Goal: Transaction & Acquisition: Purchase product/service

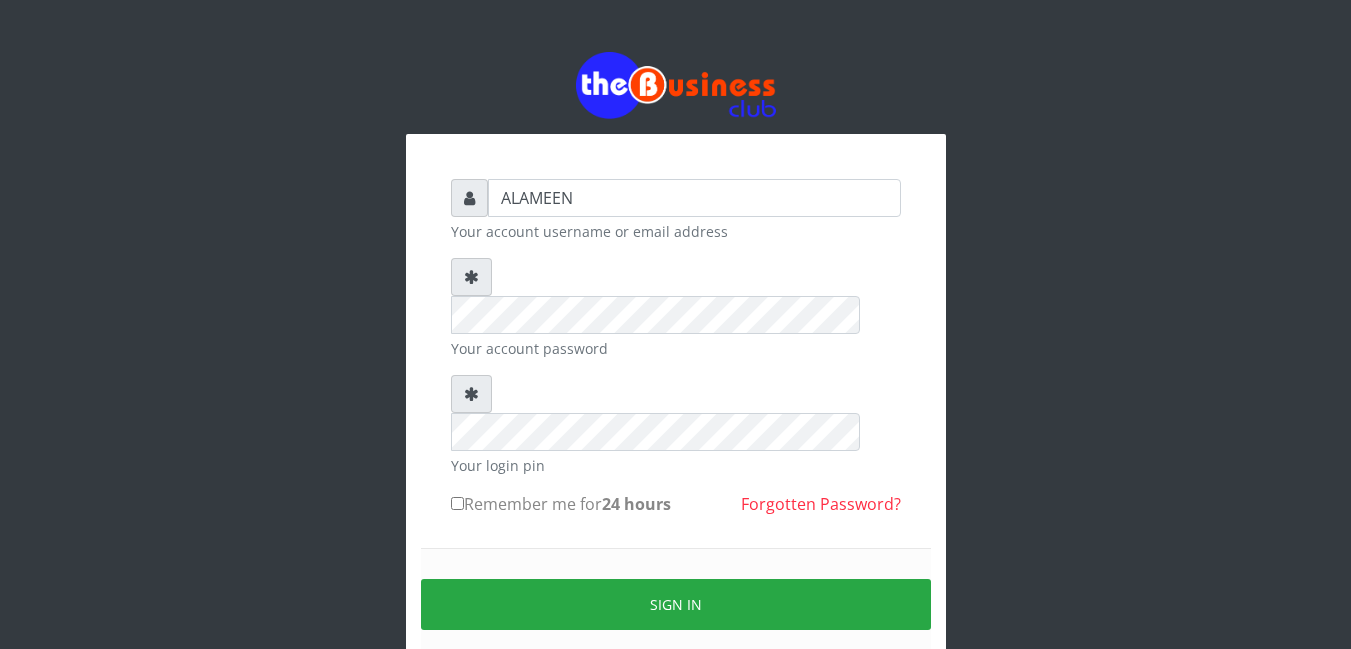
click at [503, 492] on label "Remember me for 24 hours" at bounding box center [561, 504] width 220 height 24
click at [464, 497] on input "Remember me for 24 hours" at bounding box center [457, 503] width 13 height 13
checkbox input "true"
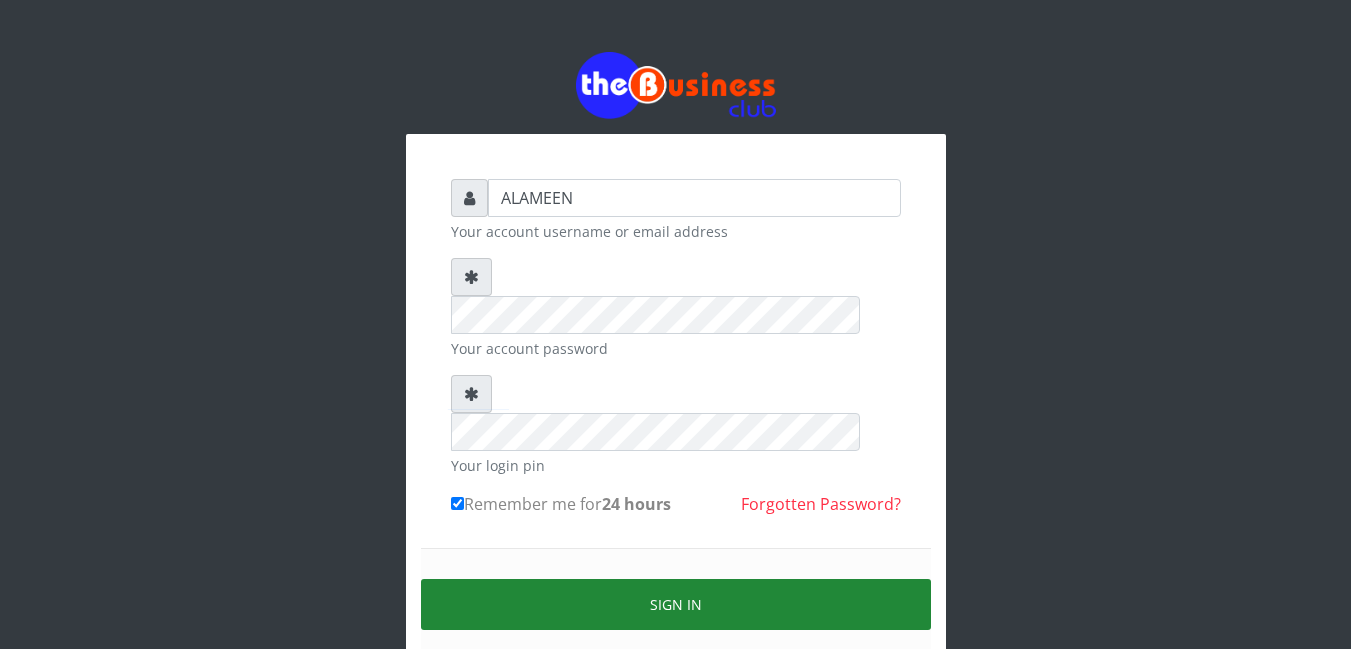
click at [590, 579] on button "Sign in" at bounding box center [676, 604] width 510 height 51
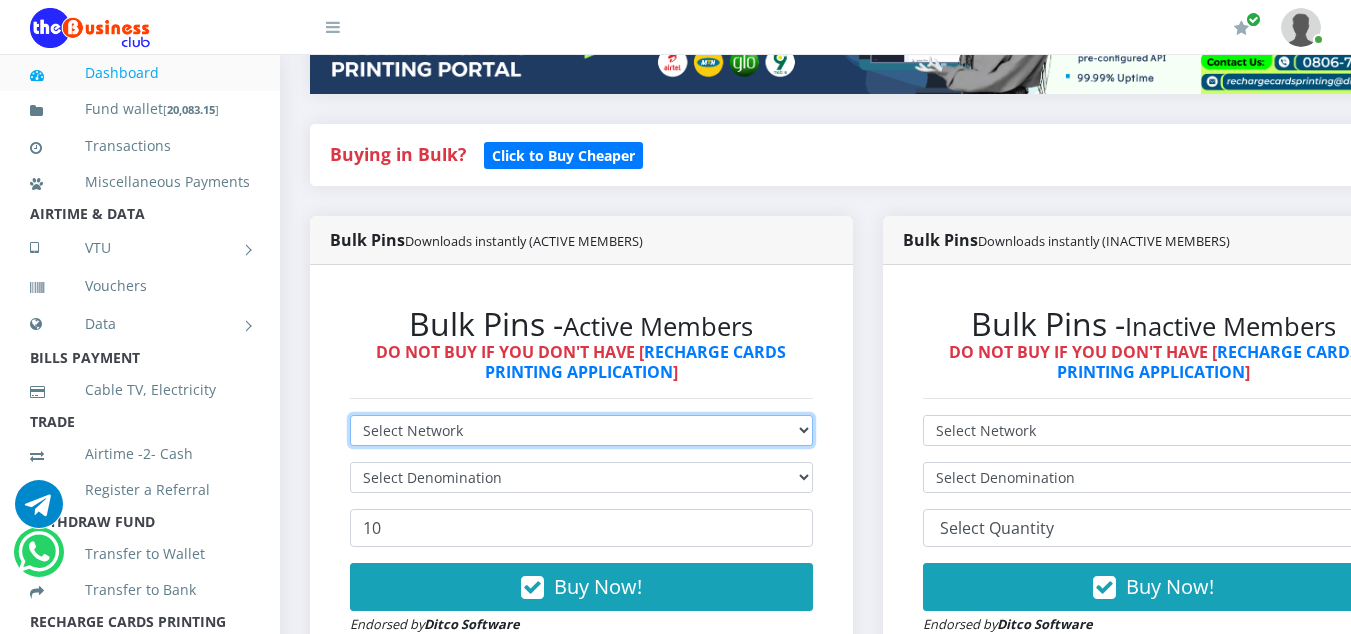
scroll to position [380, 0]
drag, startPoint x: 465, startPoint y: 436, endPoint x: 462, endPoint y: 450, distance: 14.3
click at [465, 436] on select "Select Network MTN Globacom 9Mobile Airtel" at bounding box center [581, 430] width 463 height 31
click at [465, 443] on select "Select Network MTN Globacom 9Mobile Airtel" at bounding box center [581, 430] width 463 height 31
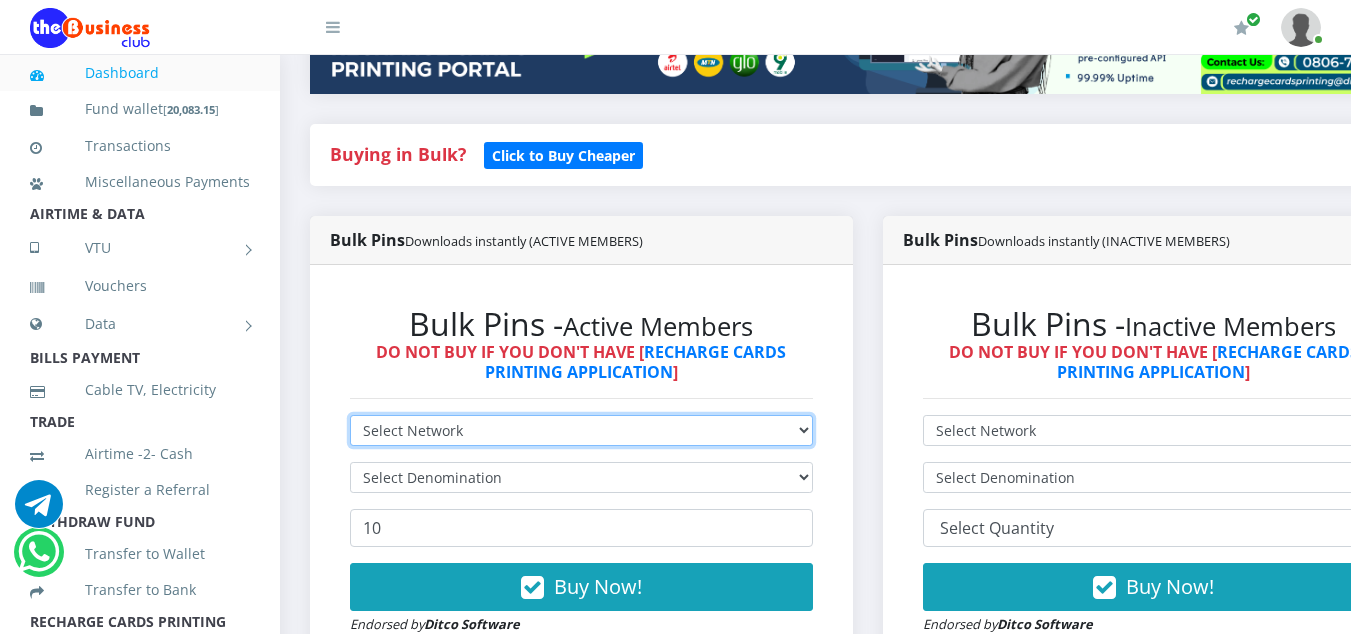
select select "MTN"
click at [350, 418] on select "Select Network MTN Globacom 9Mobile Airtel" at bounding box center [581, 430] width 463 height 31
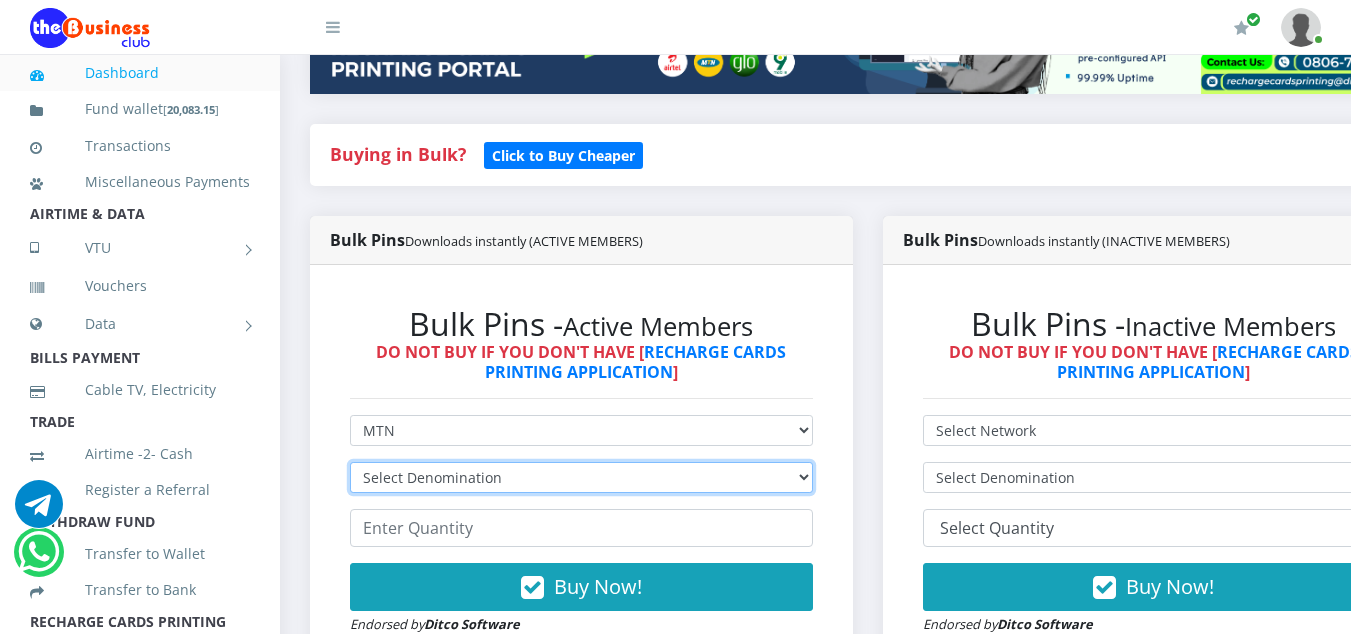
click at [437, 480] on select "Select Denomination MTN NGN100 - ₦96.99 MTN NGN200 - ₦193.98 MTN NGN400 - ₦387.…" at bounding box center [581, 477] width 463 height 31
select select "96.99-100"
click at [350, 465] on select "Select Denomination MTN NGN100 - ₦96.99 MTN NGN200 - ₦193.98 MTN NGN400 - ₦387.…" at bounding box center [581, 477] width 463 height 31
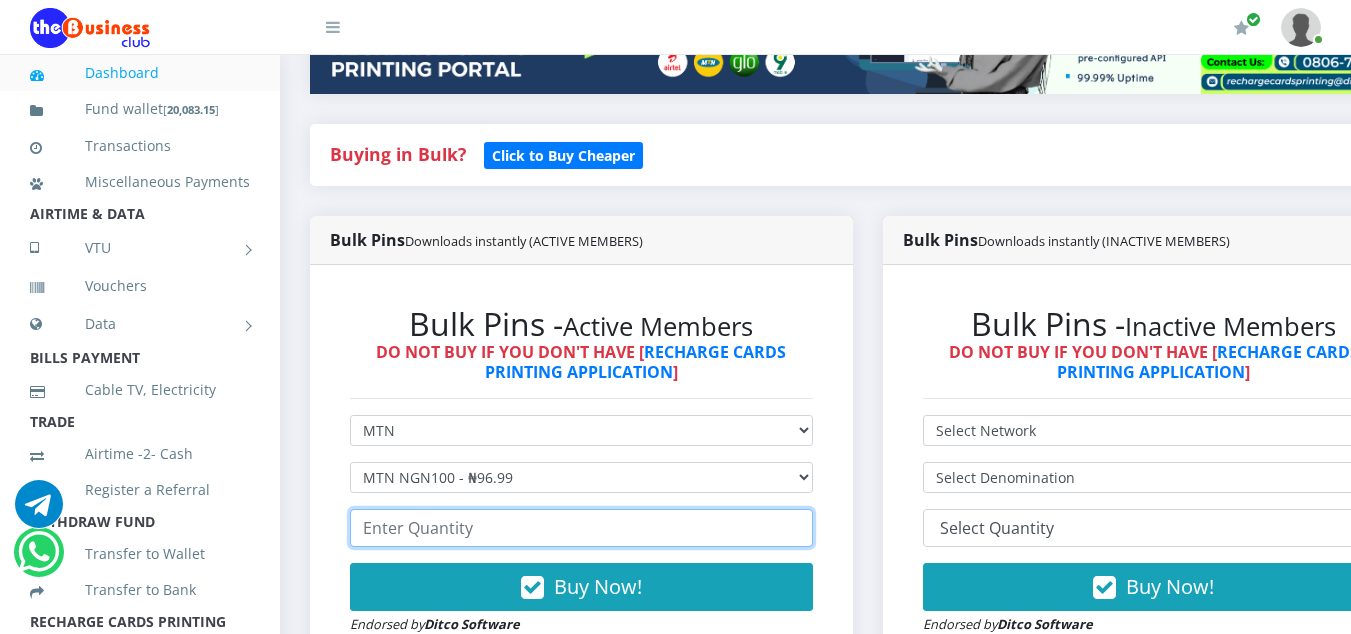
click at [440, 524] on input "number" at bounding box center [581, 528] width 463 height 38
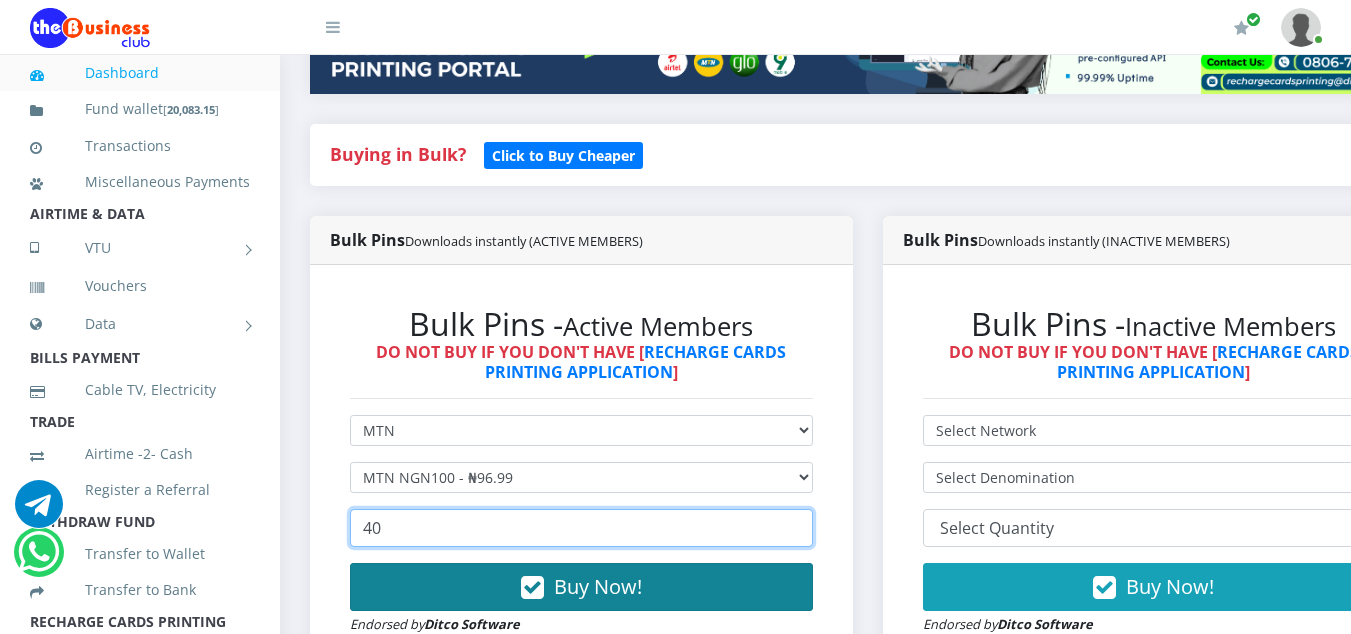
type input "40"
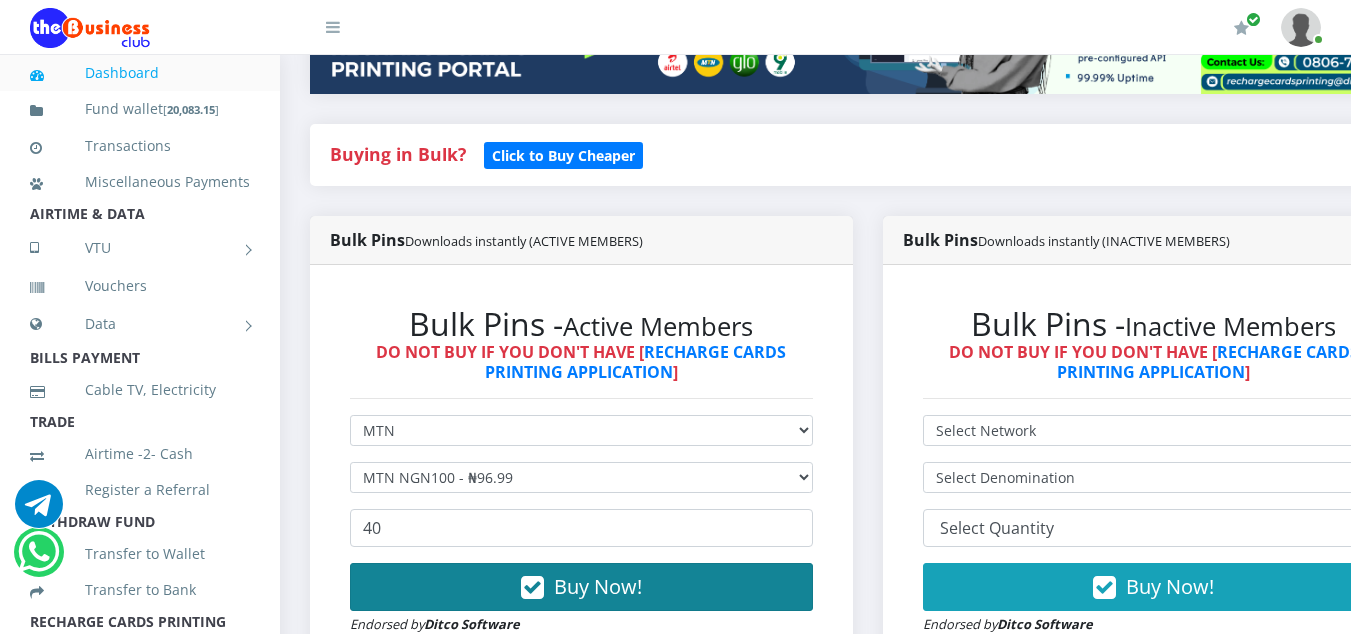
click at [533, 598] on icon "button" at bounding box center [532, 588] width 23 height 20
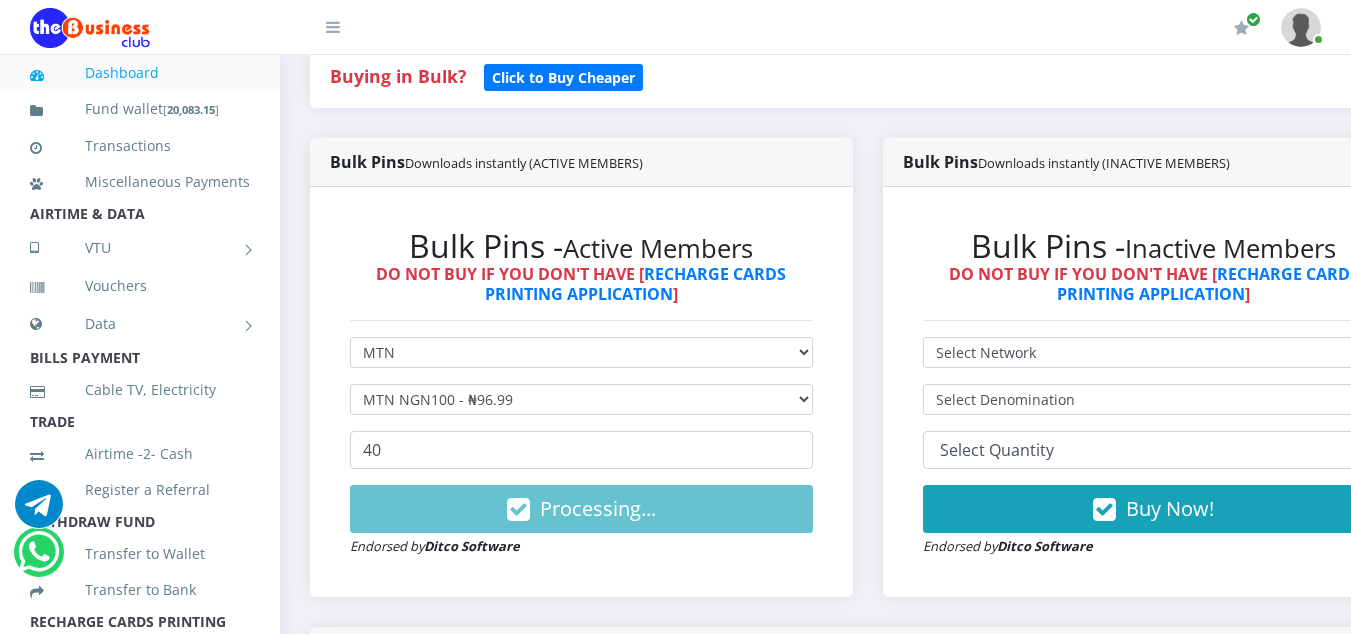
scroll to position [480, 0]
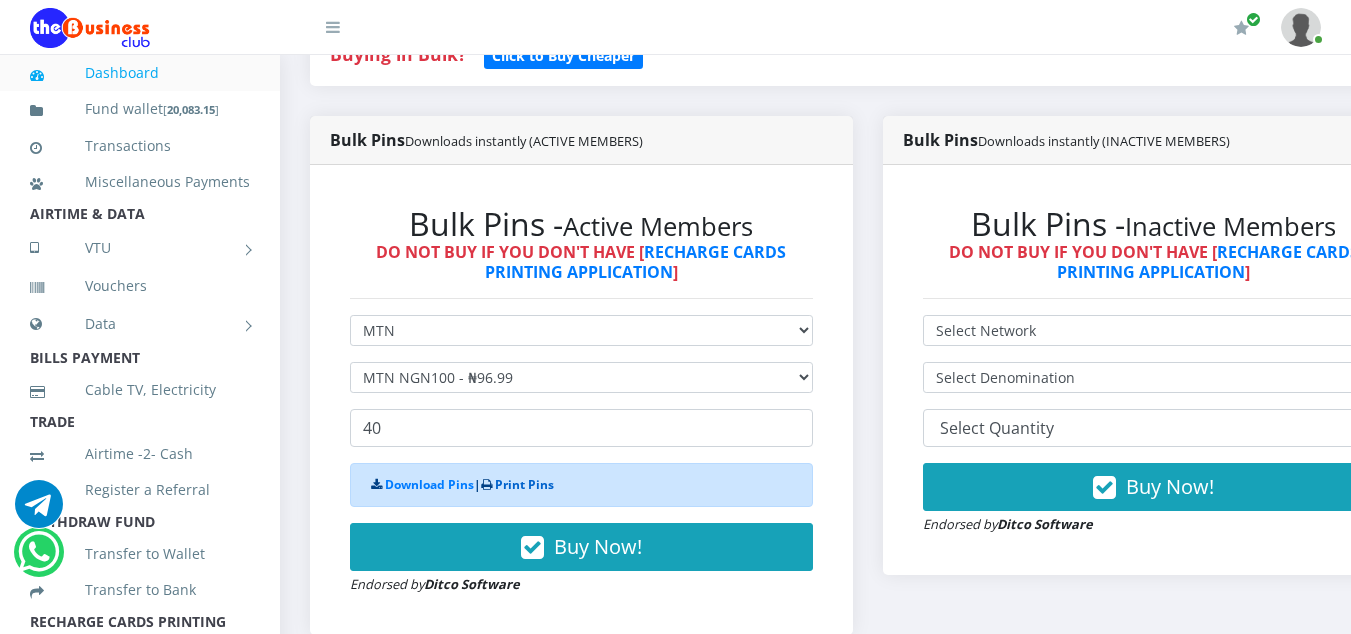
click at [520, 483] on link "Print Pins" at bounding box center [524, 484] width 59 height 17
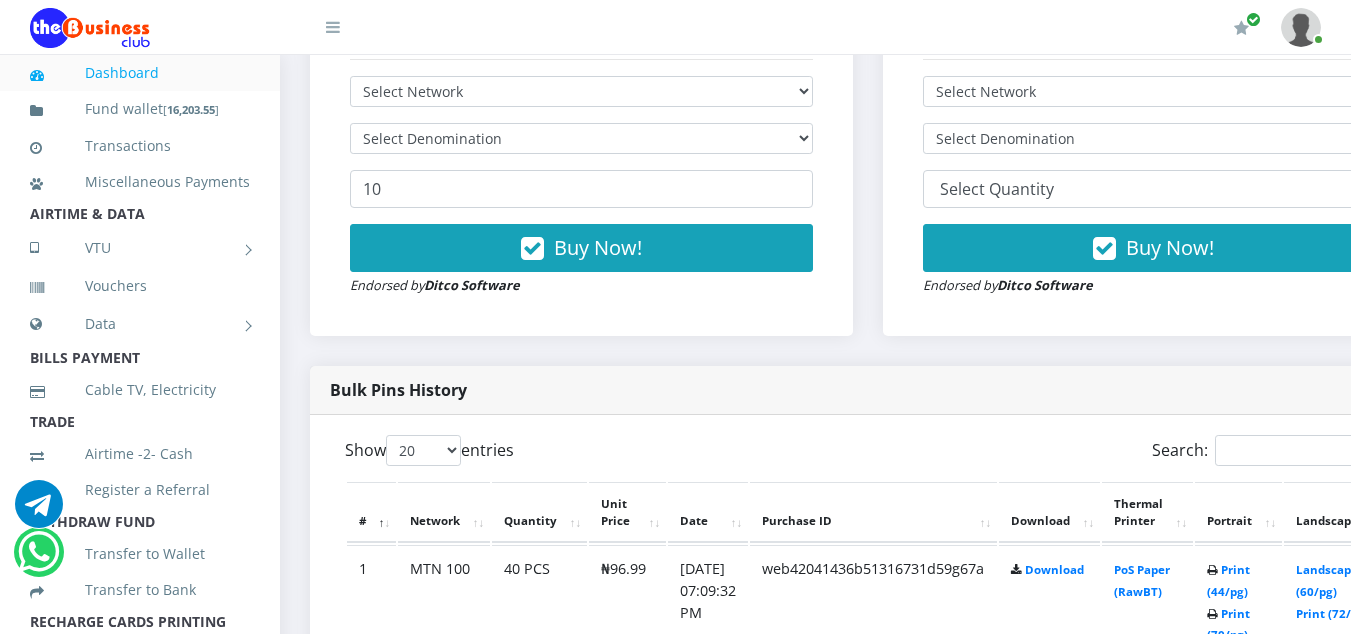
scroll to position [880, 0]
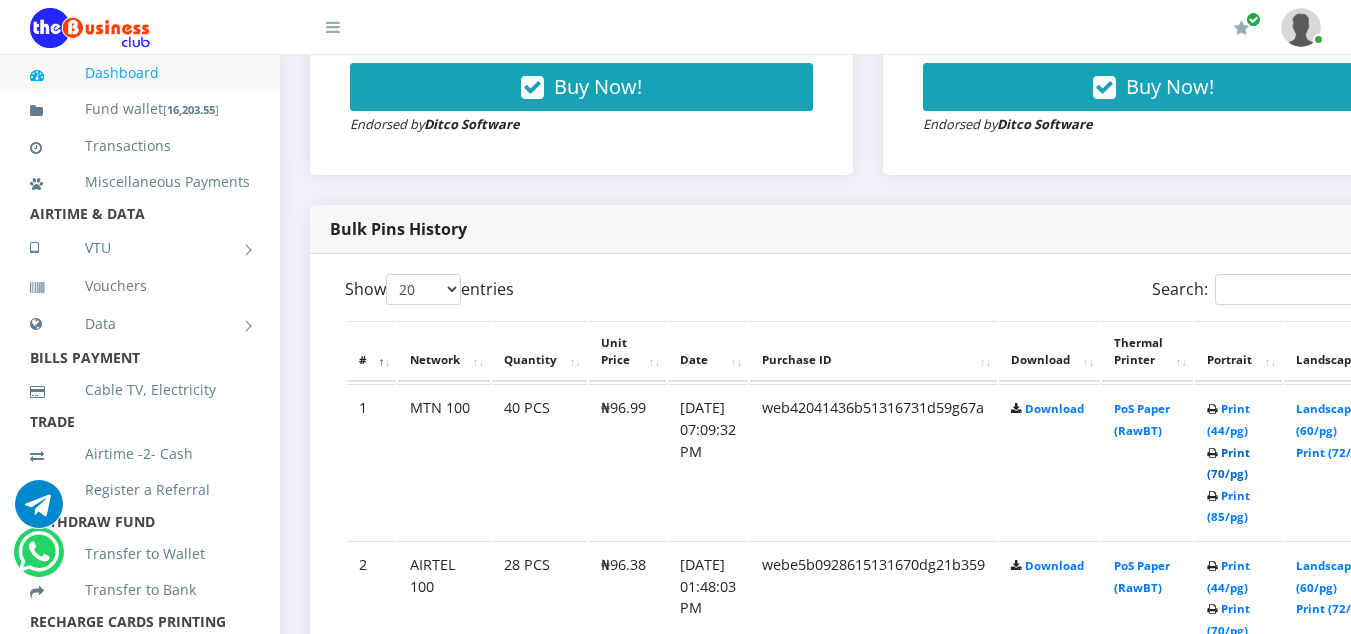
click at [1250, 473] on link "Print (70/pg)" at bounding box center [1228, 463] width 43 height 37
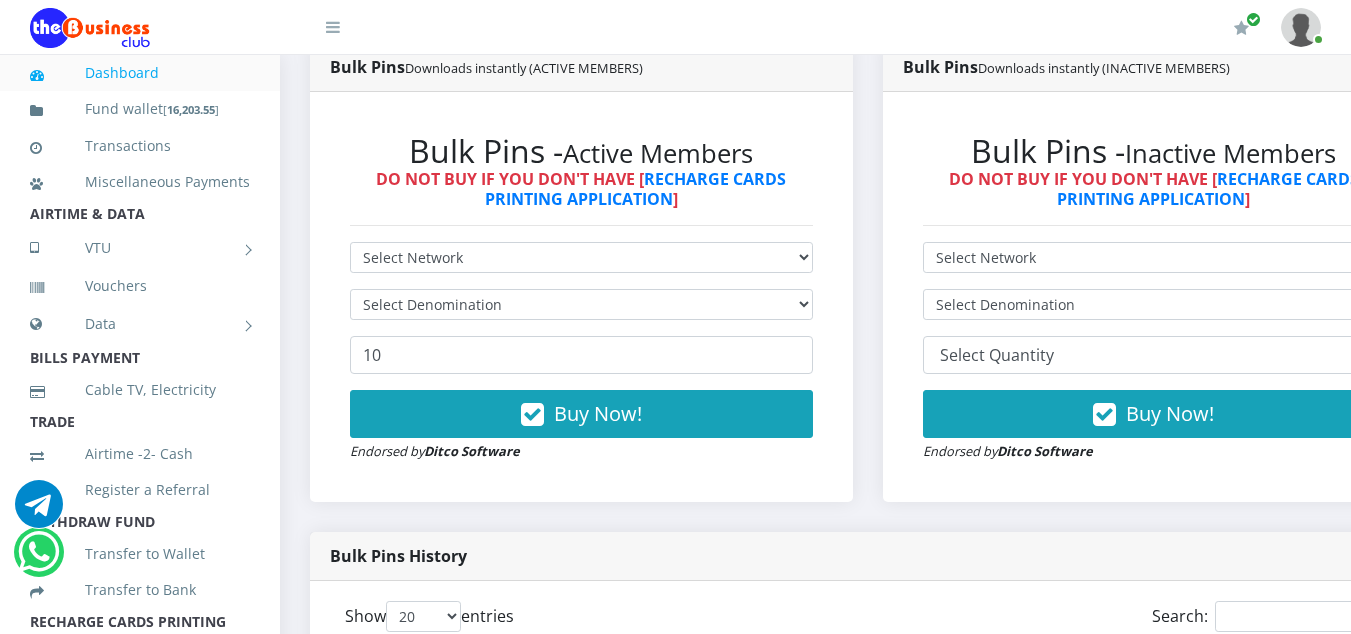
scroll to position [598, 0]
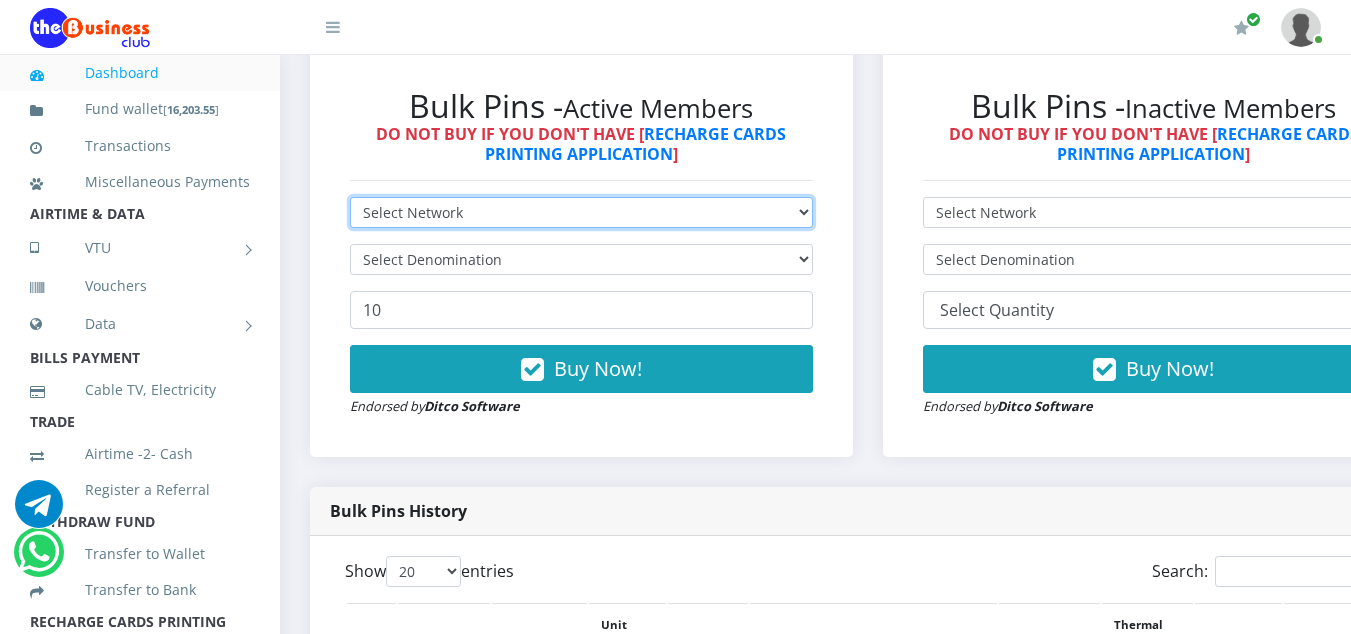
click at [439, 219] on select "Select Network MTN Globacom 9Mobile Airtel" at bounding box center [581, 212] width 463 height 31
select select "Glo"
click at [350, 200] on select "Select Network MTN Globacom 9Mobile Airtel" at bounding box center [581, 212] width 463 height 31
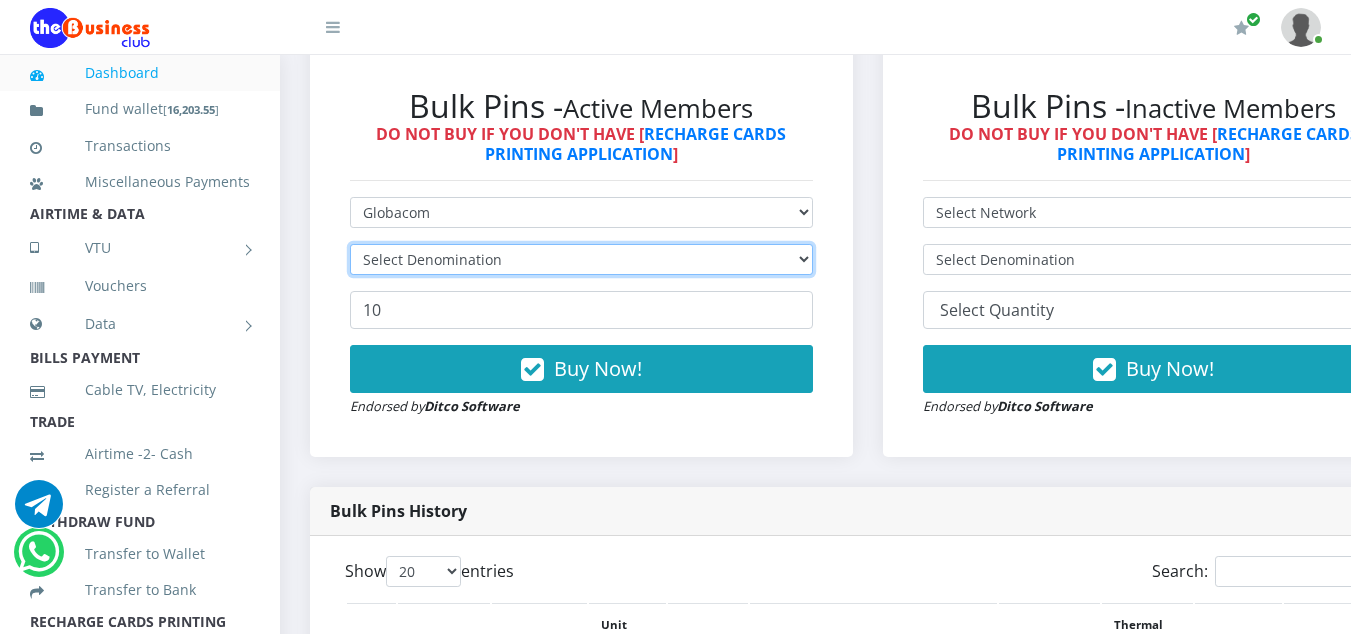
click at [415, 266] on select "Select Denomination" at bounding box center [581, 259] width 463 height 31
click at [415, 266] on select "Select Denomination Glo NGN100 - ₦96.55 Glo NGN200 - ₦193.10 Glo NGN500 - ₦482.…" at bounding box center [581, 259] width 463 height 31
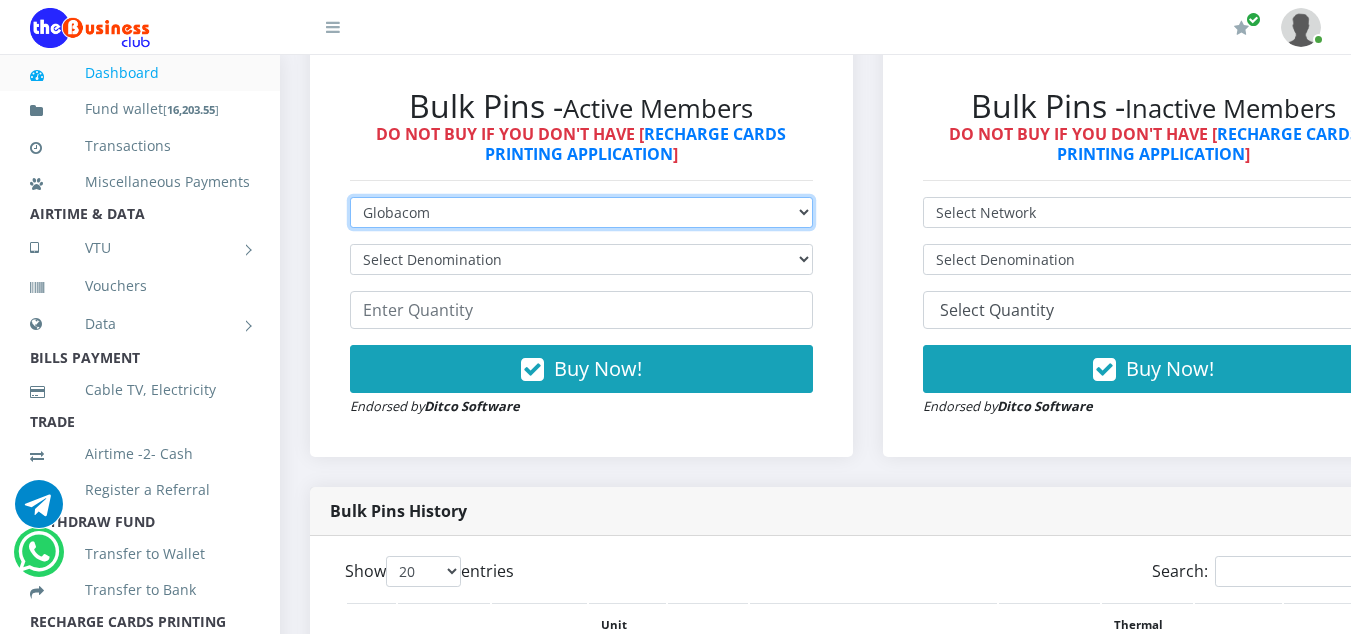
click at [420, 220] on select "Select Network MTN Globacom 9Mobile Airtel" at bounding box center [581, 212] width 463 height 31
select select "MTN"
click at [350, 200] on select "Select Network MTN Globacom 9Mobile Airtel" at bounding box center [581, 212] width 463 height 31
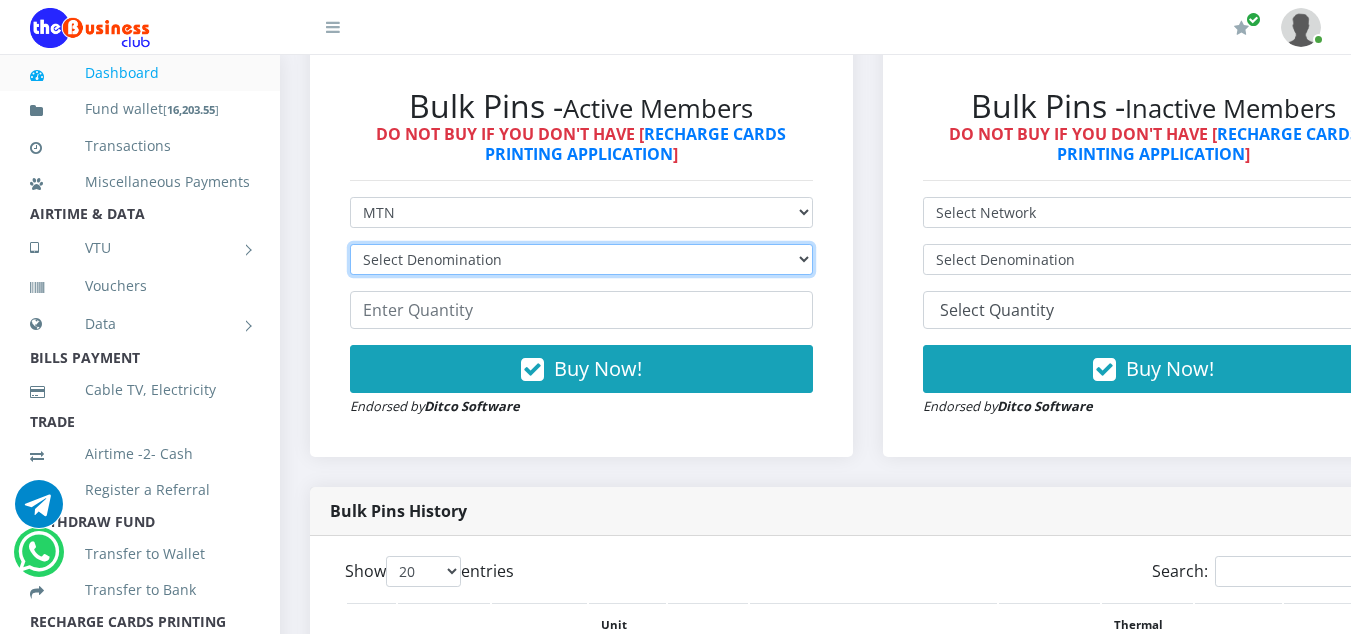
click at [447, 268] on select "Select Denomination MTN NGN100 - ₦96.99 MTN NGN200 - ₦193.98 MTN NGN400 - ₦387.…" at bounding box center [581, 259] width 463 height 31
select select "193.98-200"
click at [350, 247] on select "Select Denomination MTN NGN100 - ₦96.99 MTN NGN200 - ₦193.98 MTN NGN400 - ₦387.…" at bounding box center [581, 259] width 463 height 31
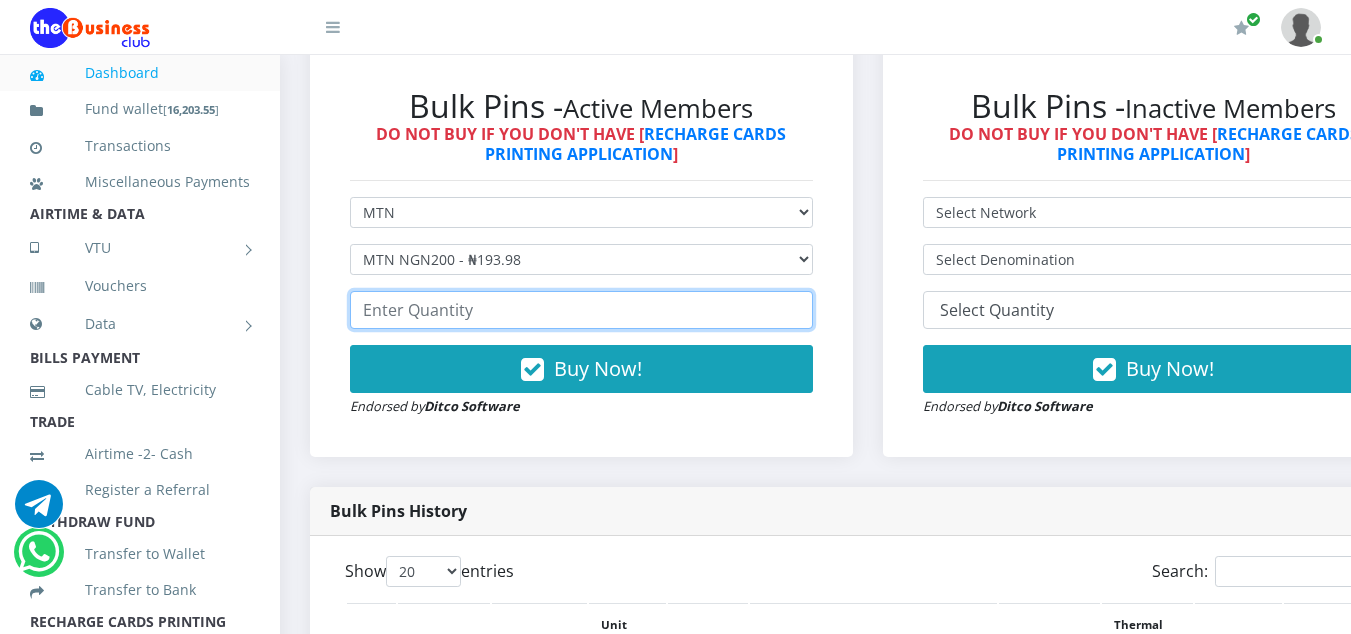
click at [445, 312] on input "number" at bounding box center [581, 310] width 463 height 38
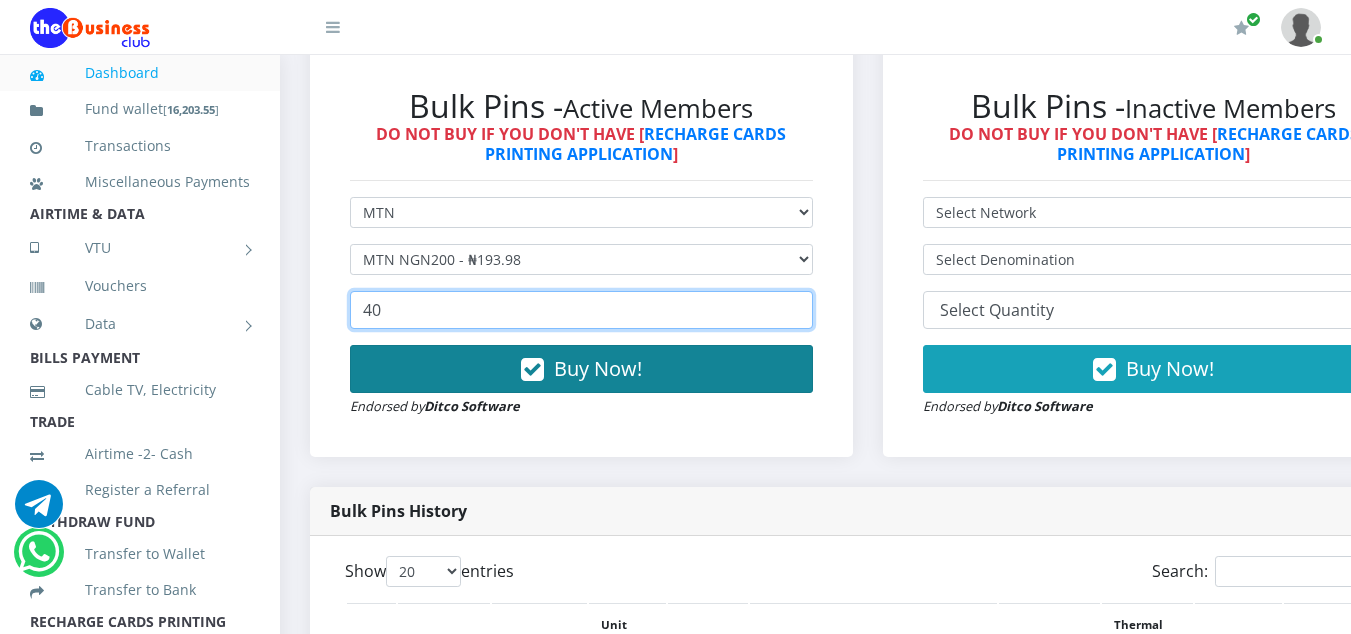
type input "40"
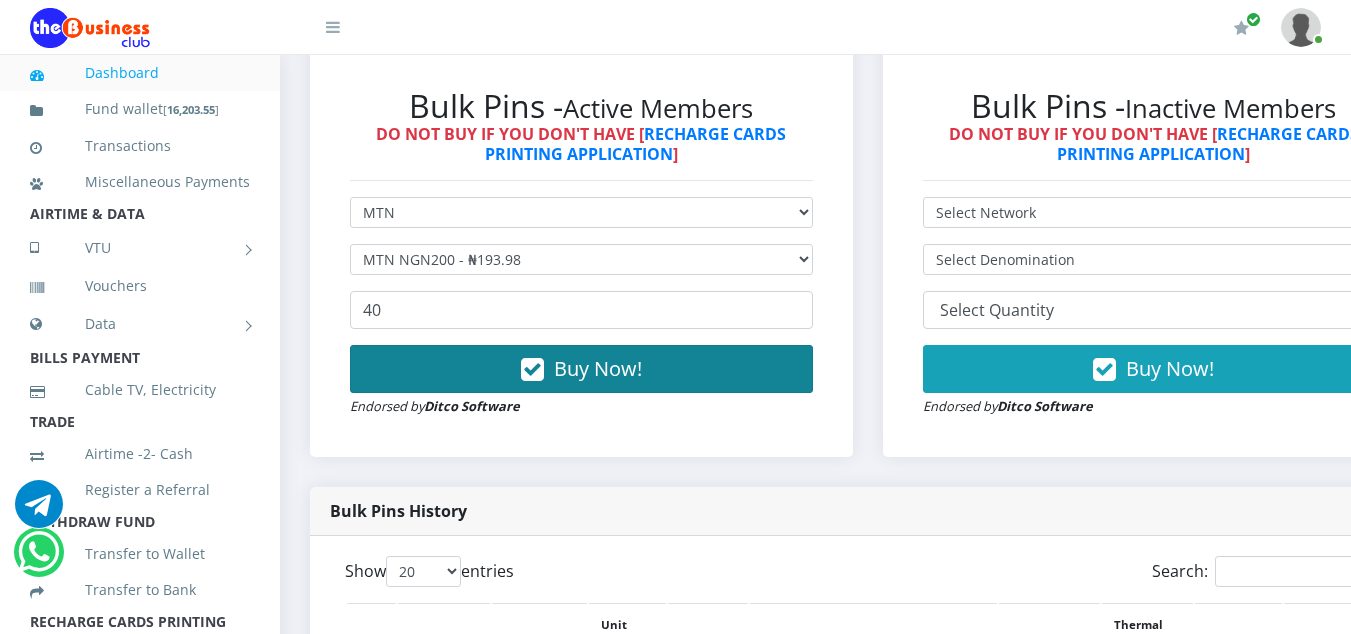
click at [598, 366] on span "Buy Now!" at bounding box center [598, 368] width 88 height 27
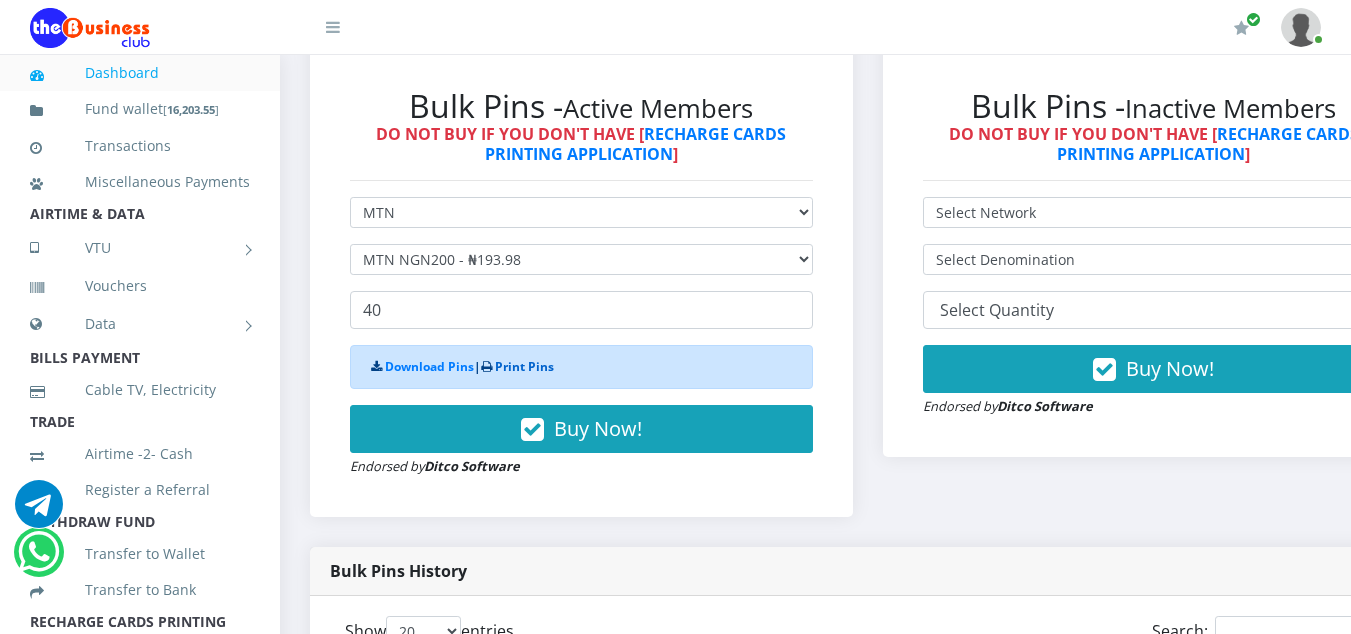
click at [526, 372] on link "Print Pins" at bounding box center [524, 366] width 59 height 17
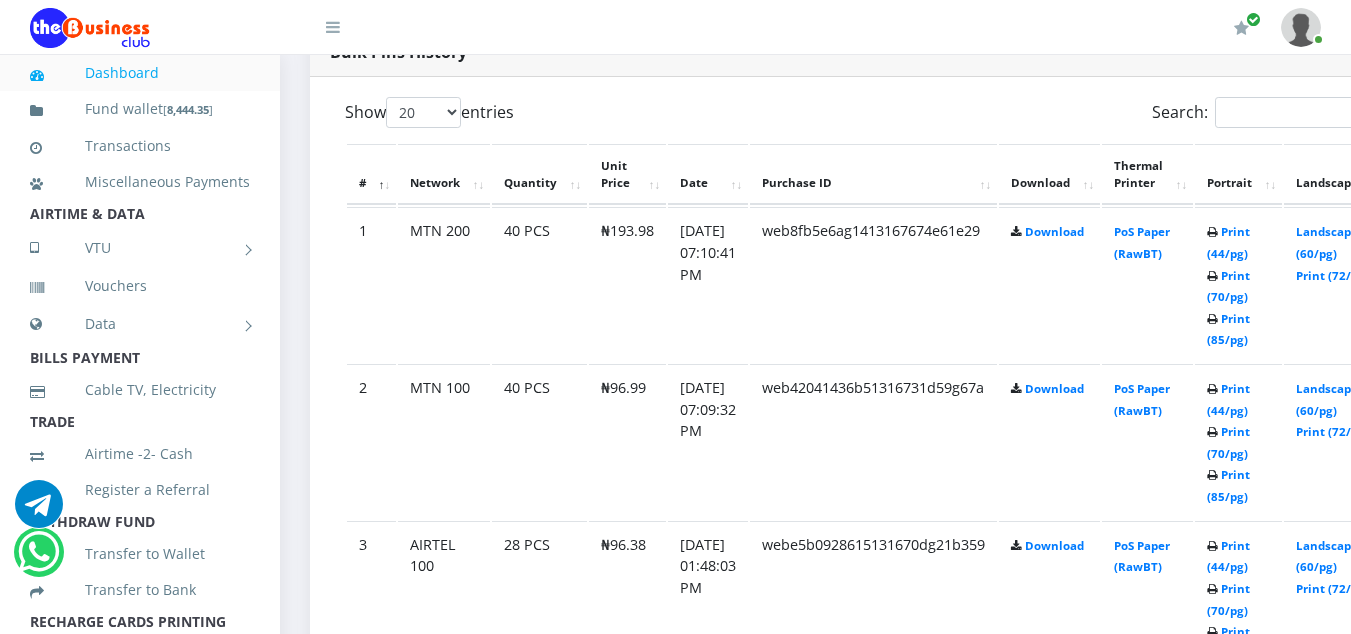
scroll to position [898, 0]
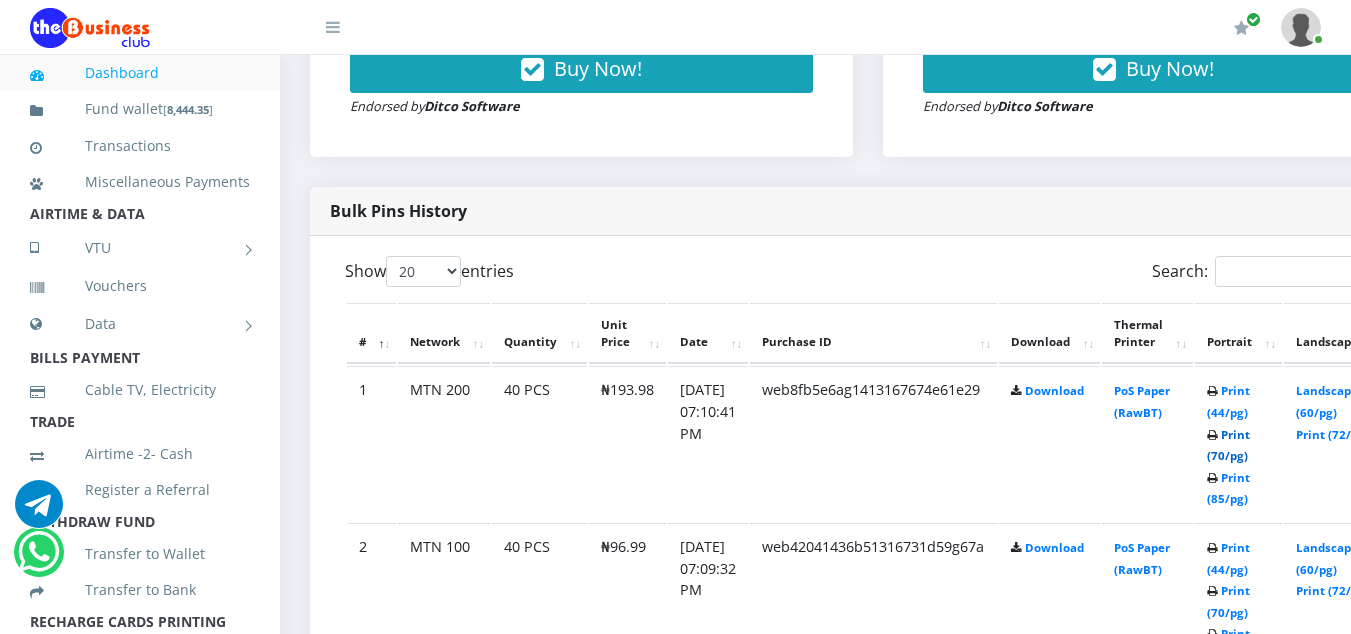
click at [1250, 456] on link "Print (70/pg)" at bounding box center [1228, 445] width 43 height 37
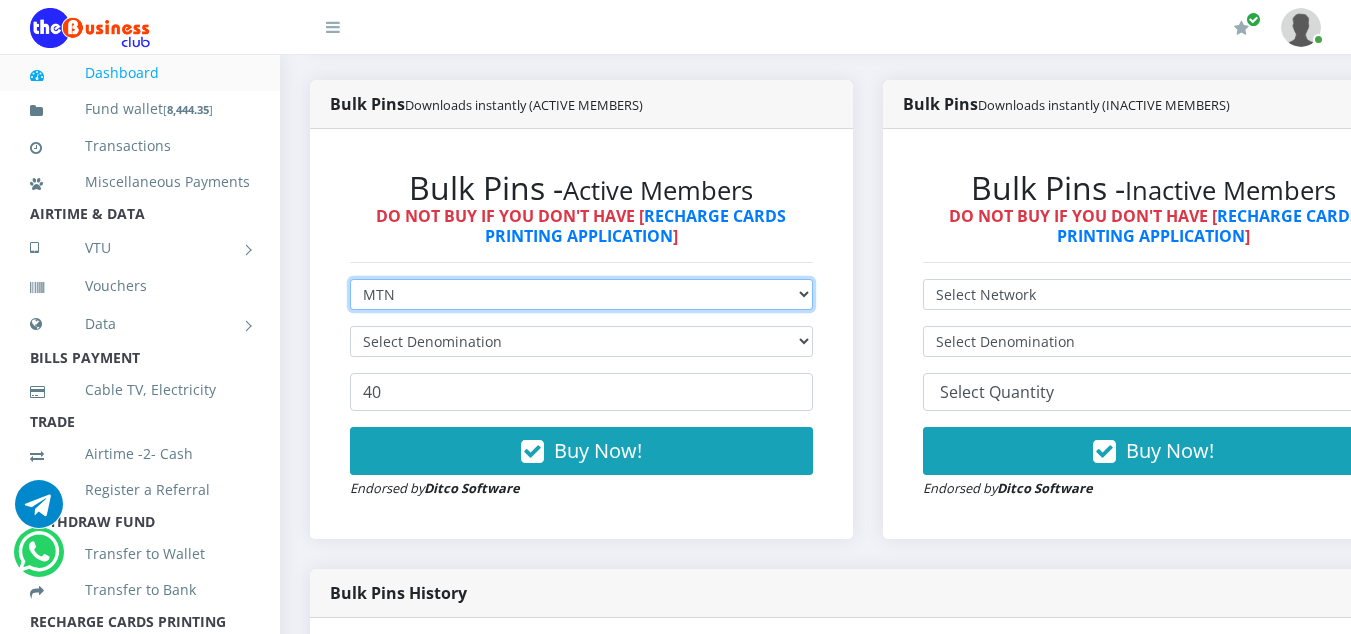
click at [452, 301] on select "Select Network MTN Globacom 9Mobile Airtel" at bounding box center [581, 294] width 463 height 31
select select "Airtel"
click at [350, 282] on select "Select Network MTN Globacom 9Mobile Airtel" at bounding box center [581, 294] width 463 height 31
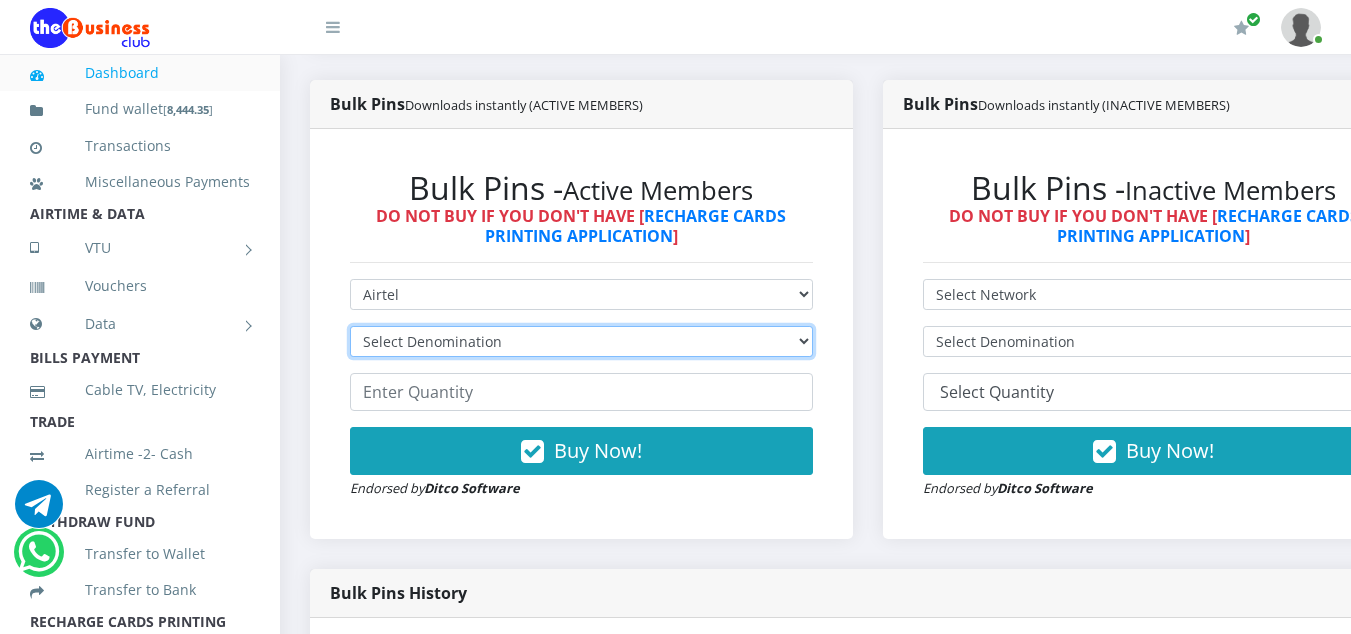
click at [418, 347] on select "Select Denomination Airtel NGN100 - ₦96.38 Airtel NGN200 - ₦192.76 Airtel NGN50…" at bounding box center [581, 341] width 463 height 31
select select "481.9-500"
click at [350, 329] on select "Select Denomination Airtel NGN100 - ₦96.38 Airtel NGN200 - ₦192.76 Airtel NGN50…" at bounding box center [581, 341] width 463 height 31
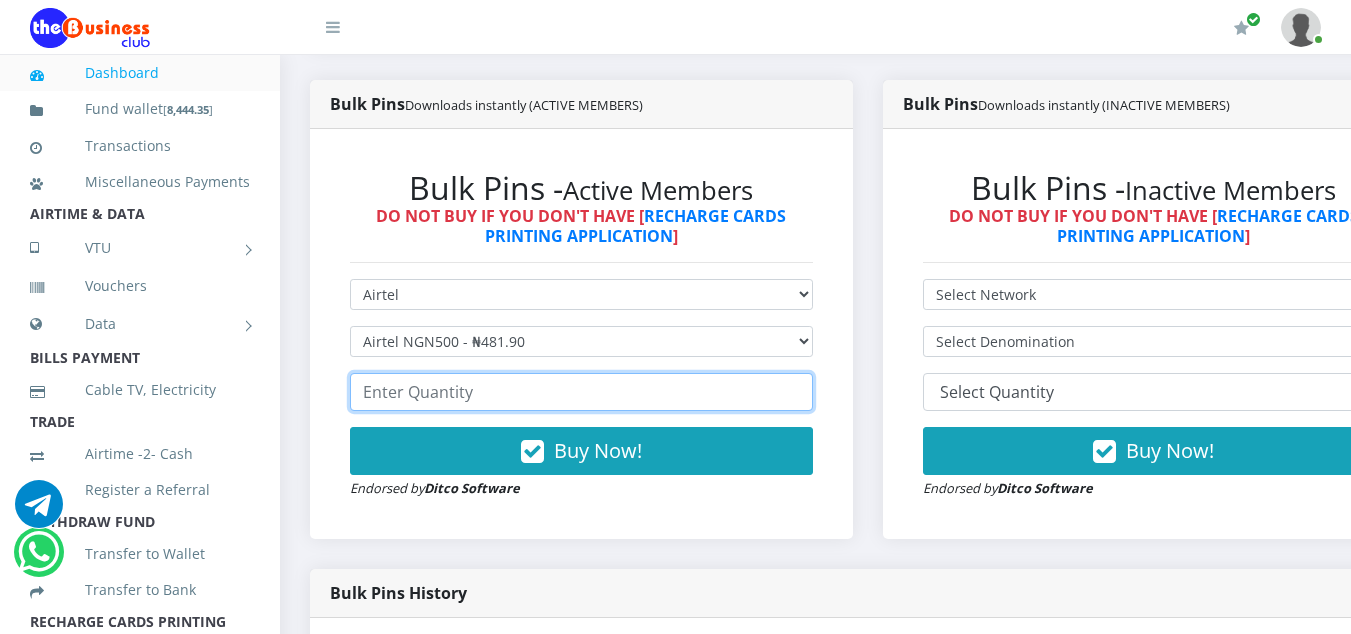
click at [446, 397] on input "number" at bounding box center [581, 392] width 463 height 38
type input "5"
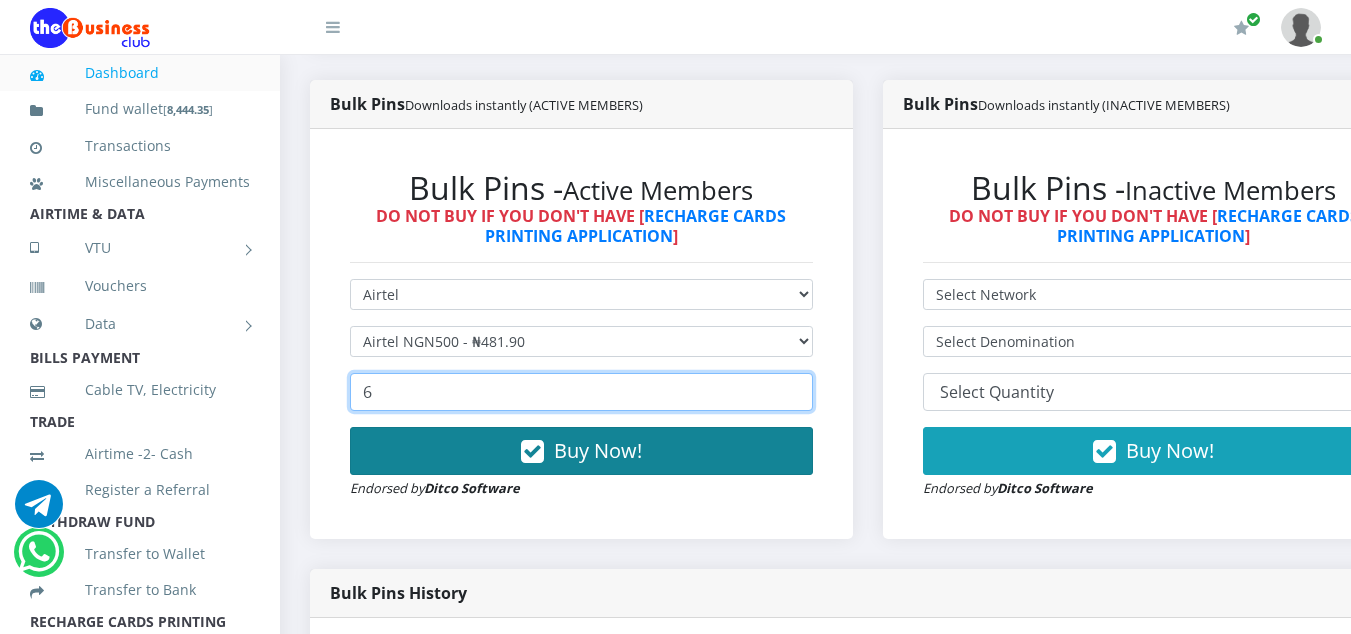
type input "6"
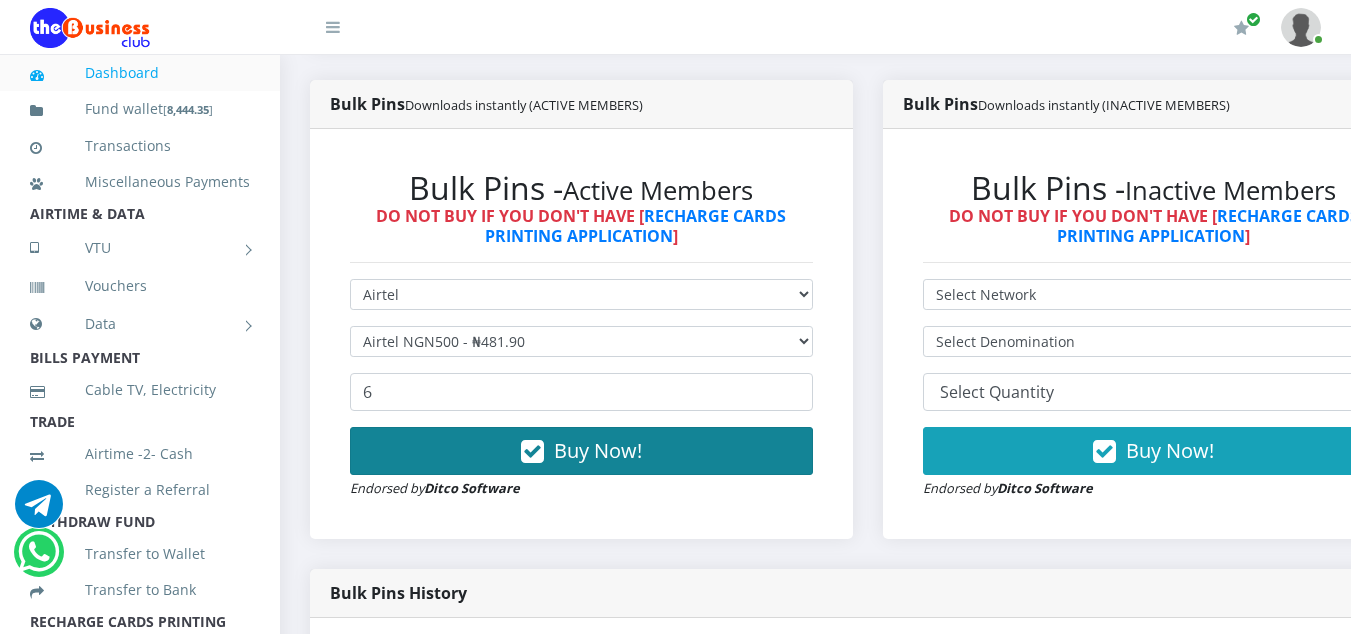
click at [544, 451] on icon "button" at bounding box center [532, 452] width 23 height 20
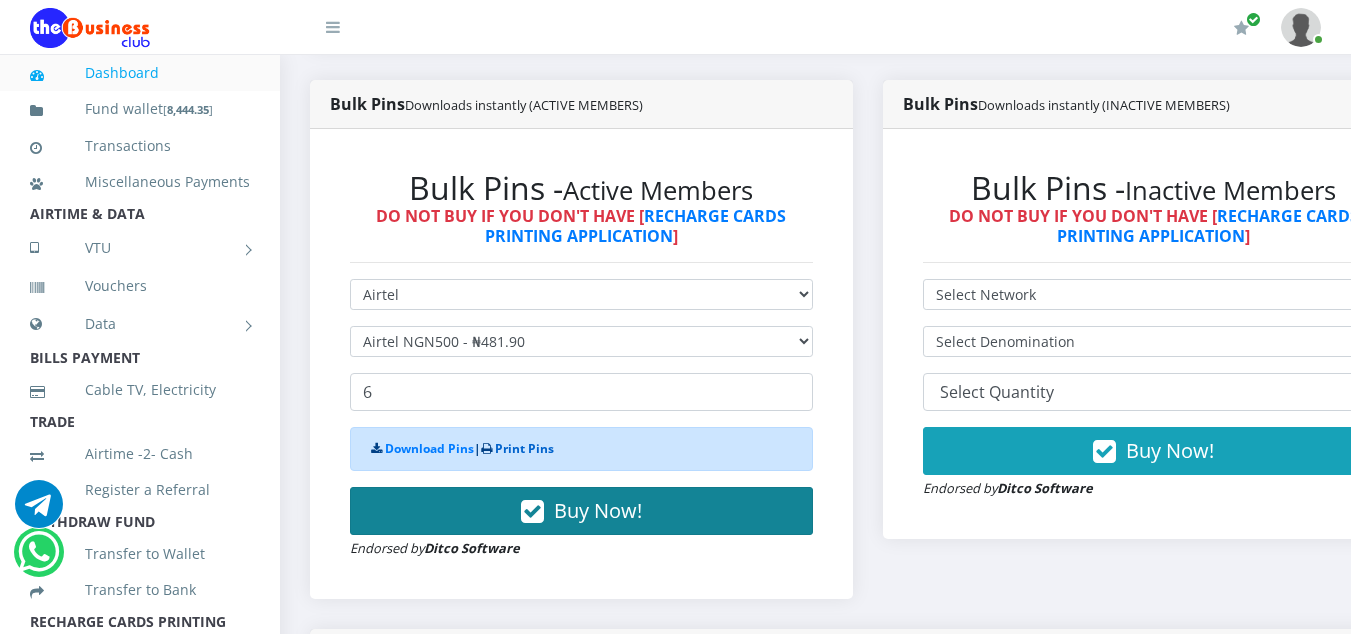
click at [549, 451] on link "Print Pins" at bounding box center [524, 448] width 59 height 17
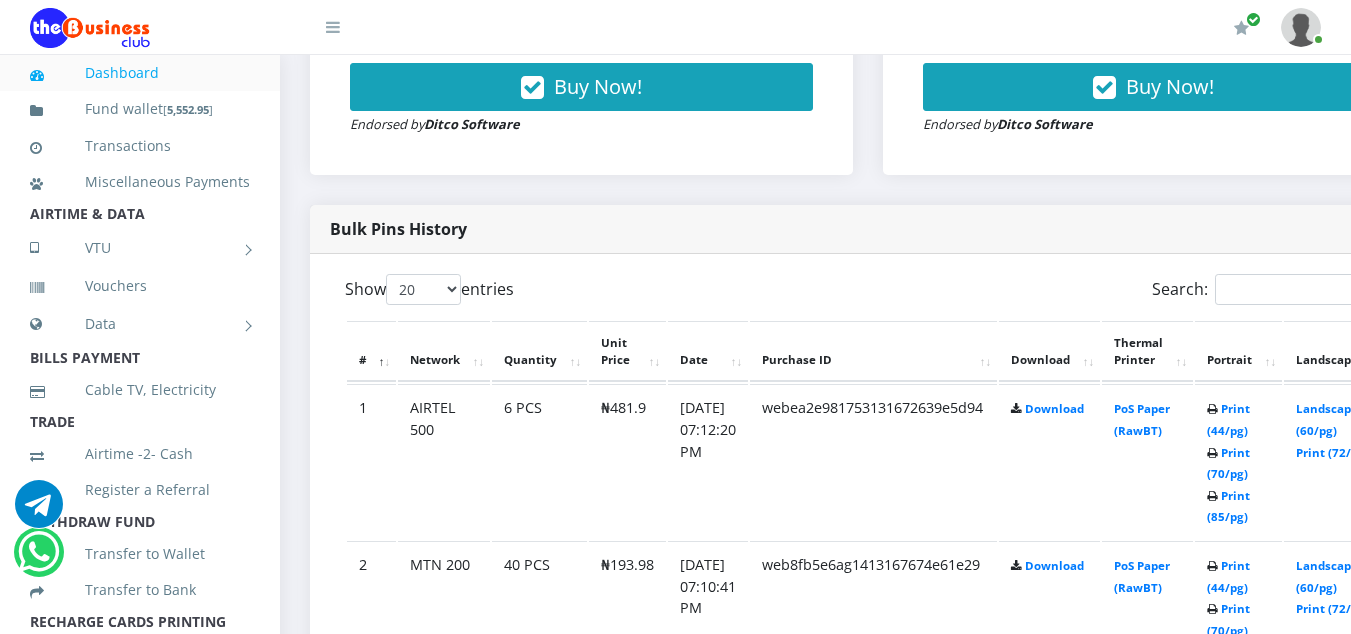
scroll to position [916, 0]
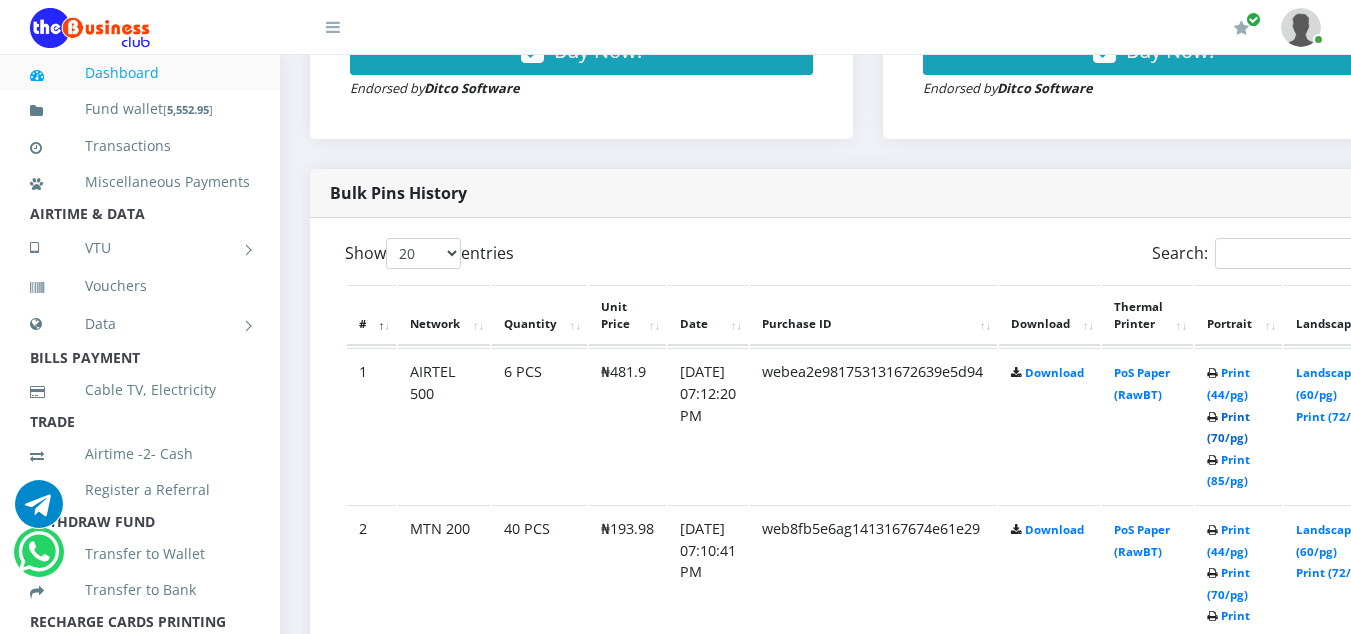
click at [1250, 441] on link "Print (70/pg)" at bounding box center [1228, 427] width 43 height 37
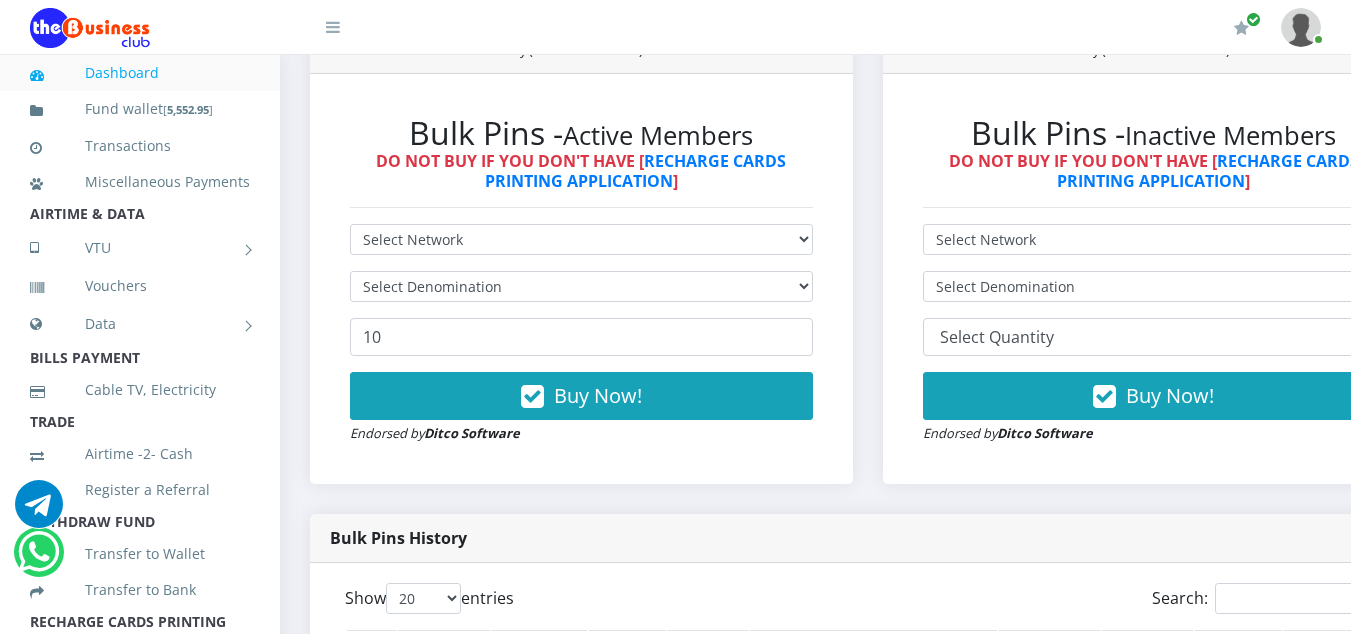
scroll to position [516, 0]
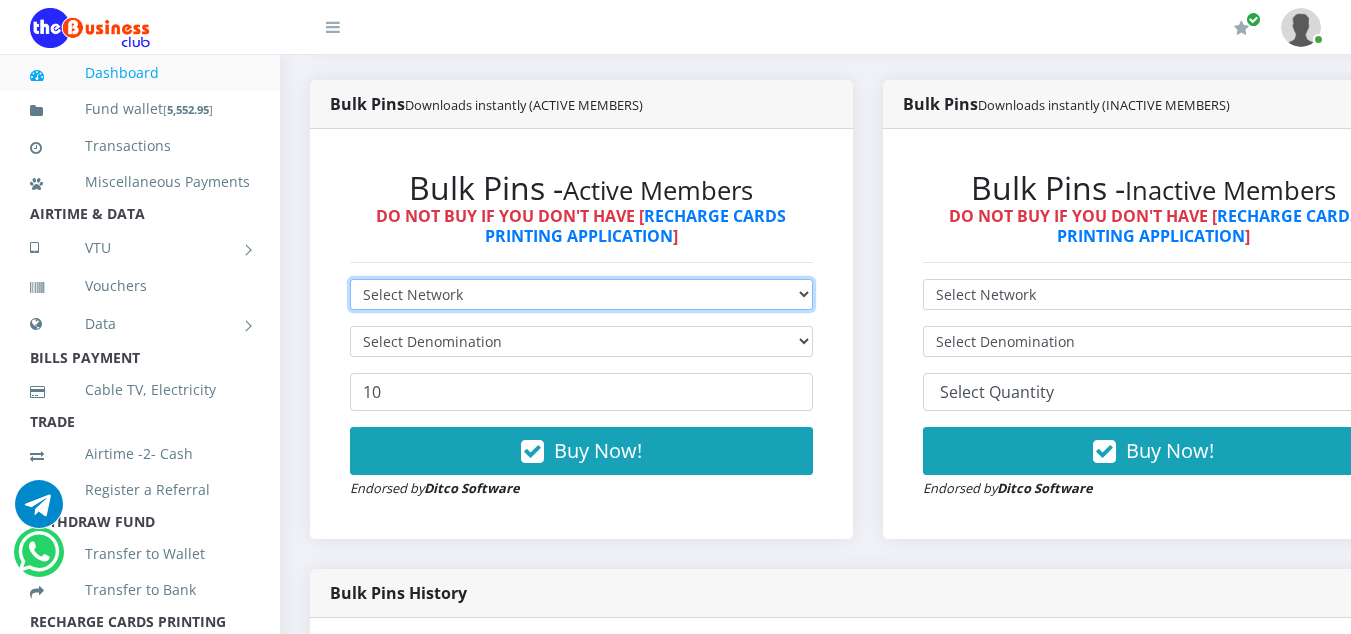
click at [456, 291] on select "Select Network MTN Globacom 9Mobile Airtel" at bounding box center [581, 294] width 463 height 31
select select "MTN"
click at [350, 282] on select "Select Network MTN Globacom 9Mobile Airtel" at bounding box center [581, 294] width 463 height 31
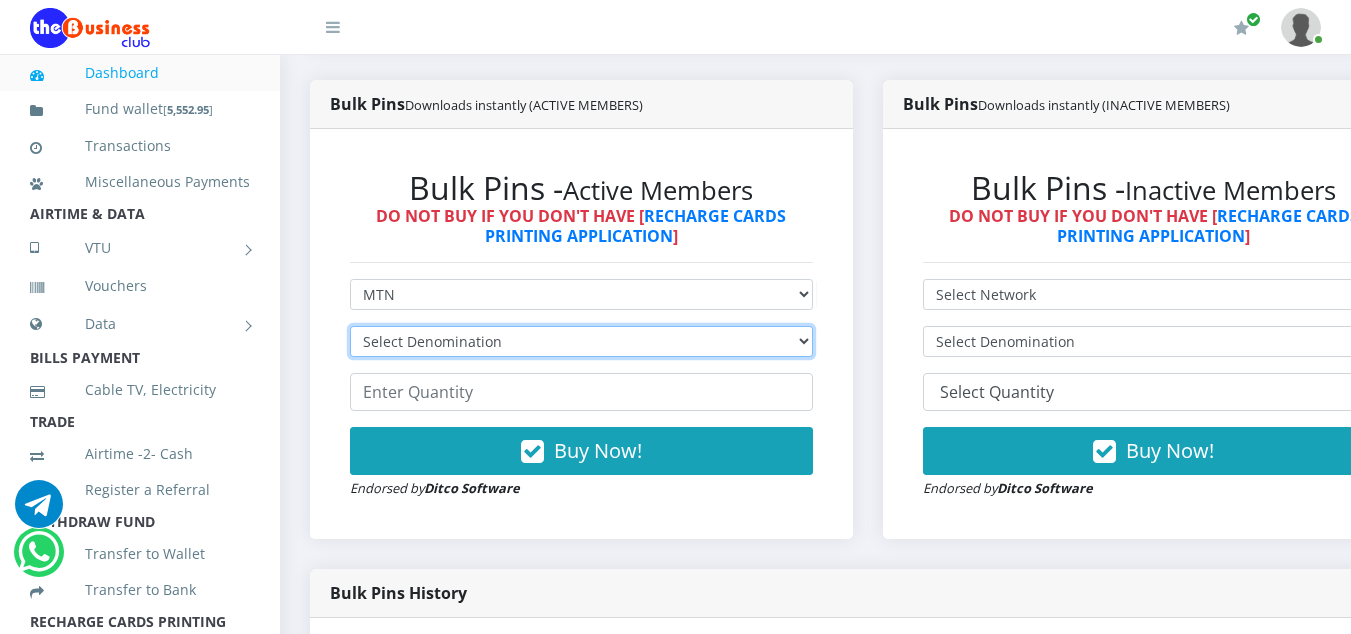
click at [448, 339] on select "Select Denomination MTN NGN100 - ₦96.99 MTN NGN200 - ₦193.98 MTN NGN400 - ₦387.…" at bounding box center [581, 341] width 463 height 31
select select "484.95-500"
click at [350, 329] on select "Select Denomination MTN NGN100 - ₦96.99 MTN NGN200 - ₦193.98 MTN NGN400 - ₦387.…" at bounding box center [581, 341] width 463 height 31
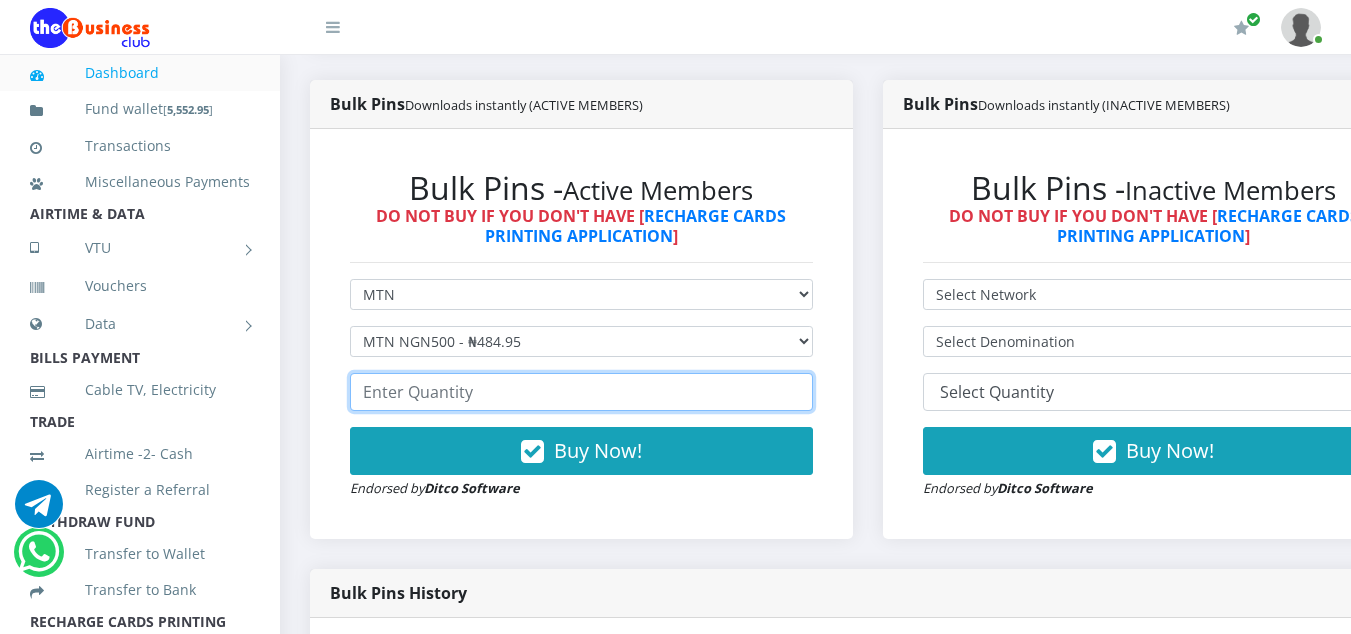
click at [495, 399] on input "number" at bounding box center [581, 392] width 463 height 38
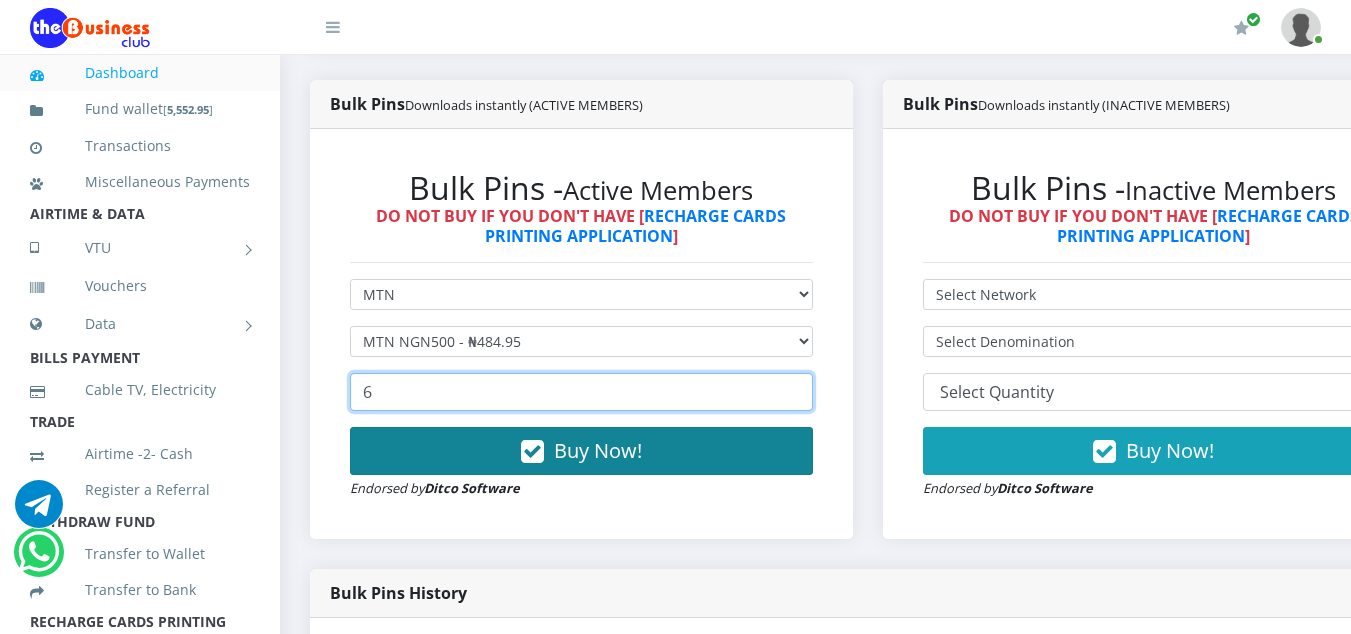
type input "6"
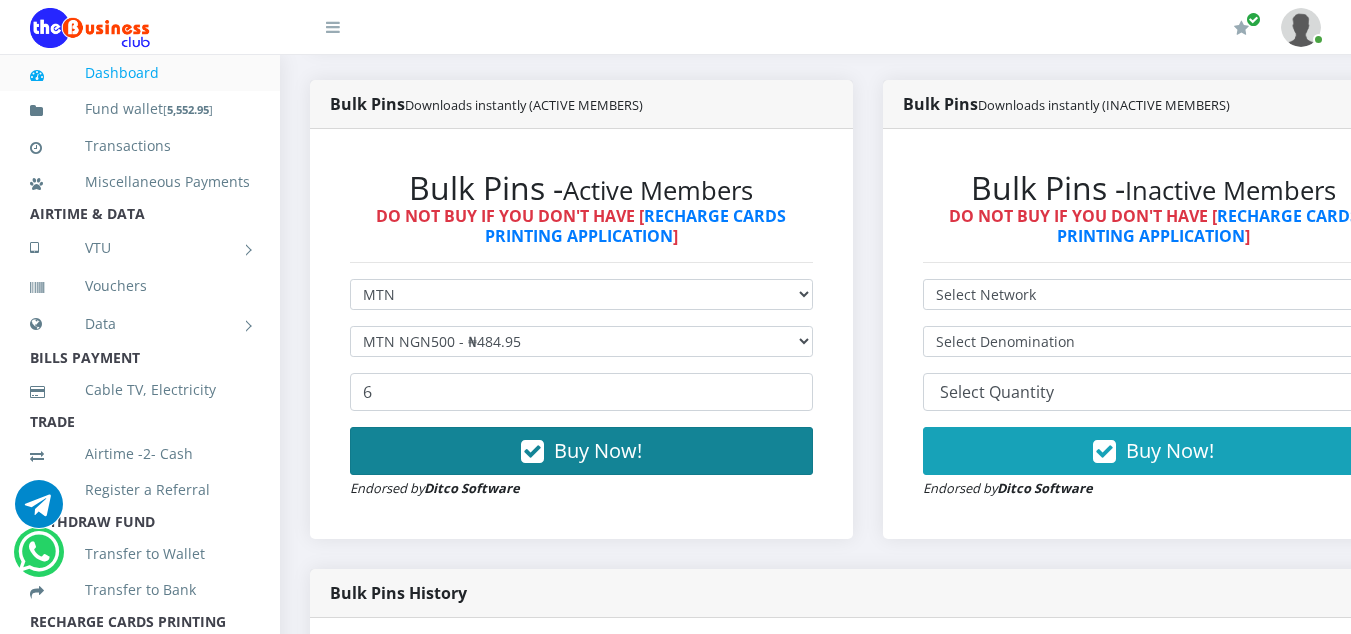
click at [630, 464] on span "Buy Now!" at bounding box center [598, 450] width 88 height 27
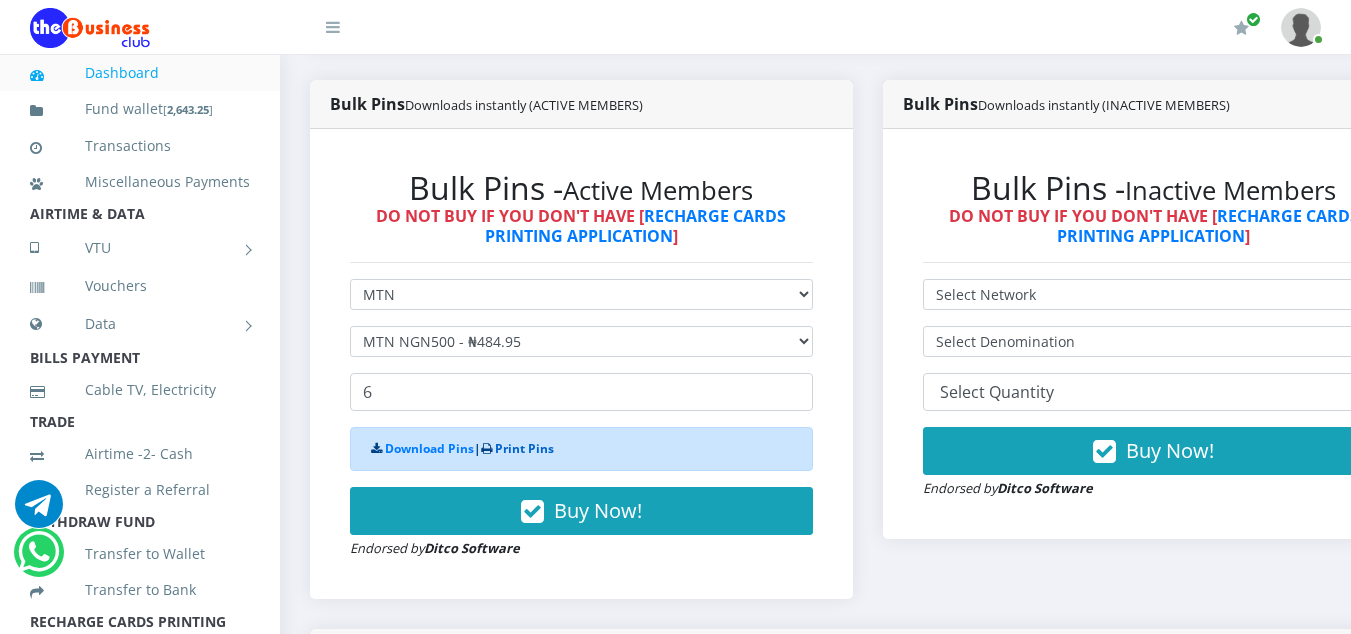
click at [518, 448] on link "Print Pins" at bounding box center [524, 448] width 59 height 17
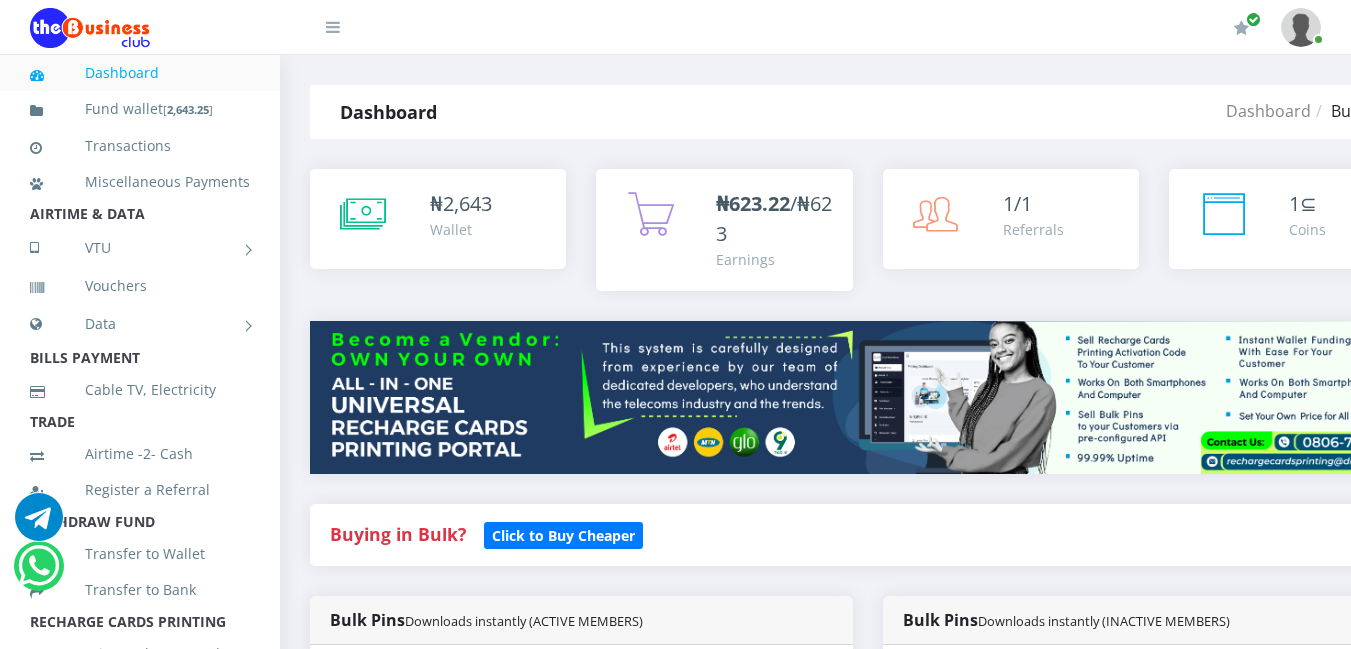
select select "MTN"
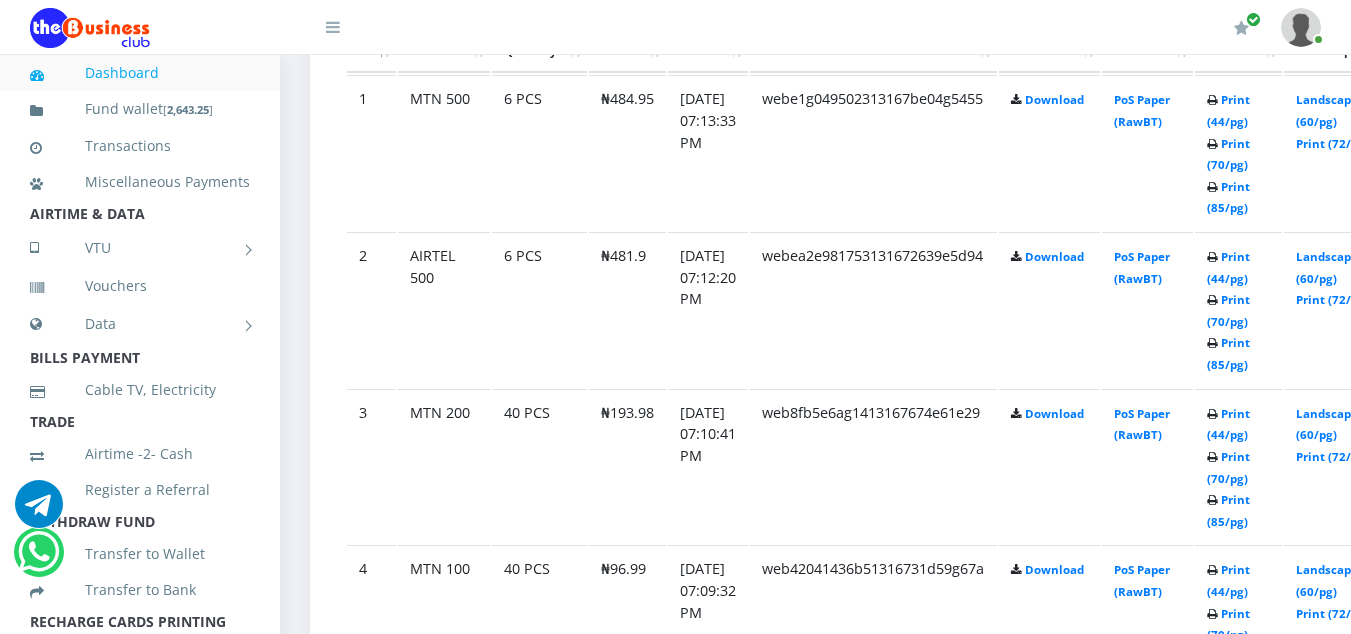
scroll to position [1200, 0]
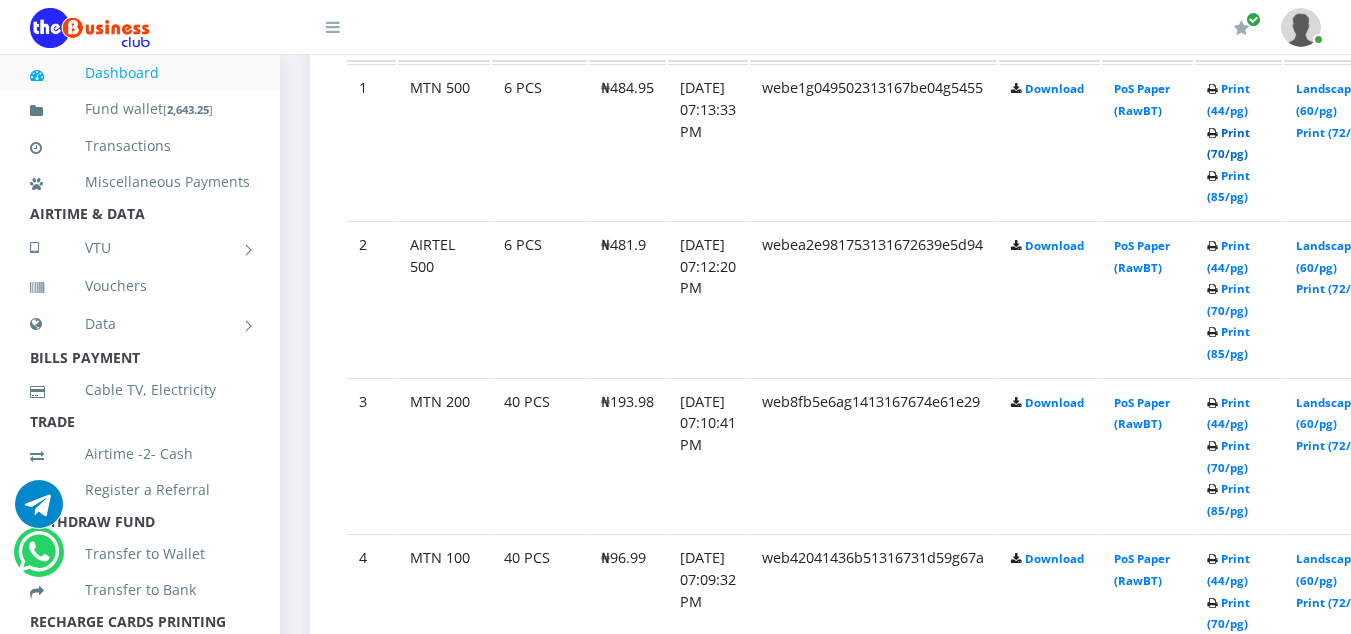
click at [1250, 156] on link "Print (70/pg)" at bounding box center [1228, 143] width 43 height 37
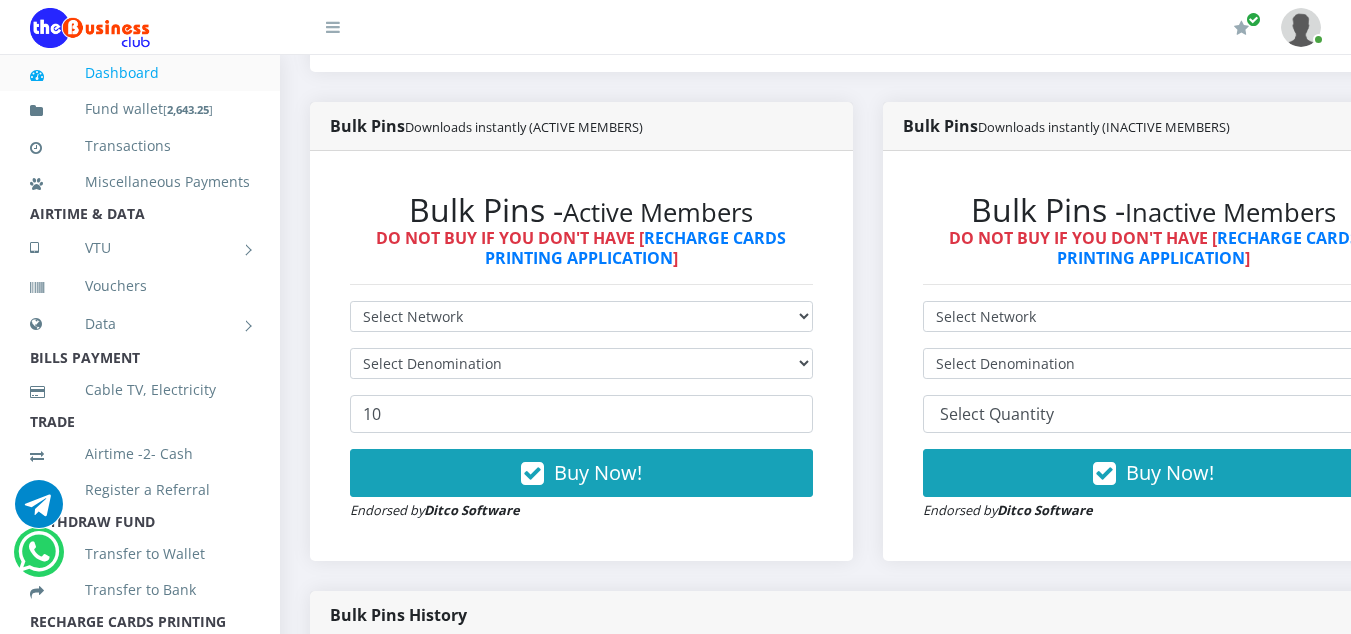
scroll to position [500, 0]
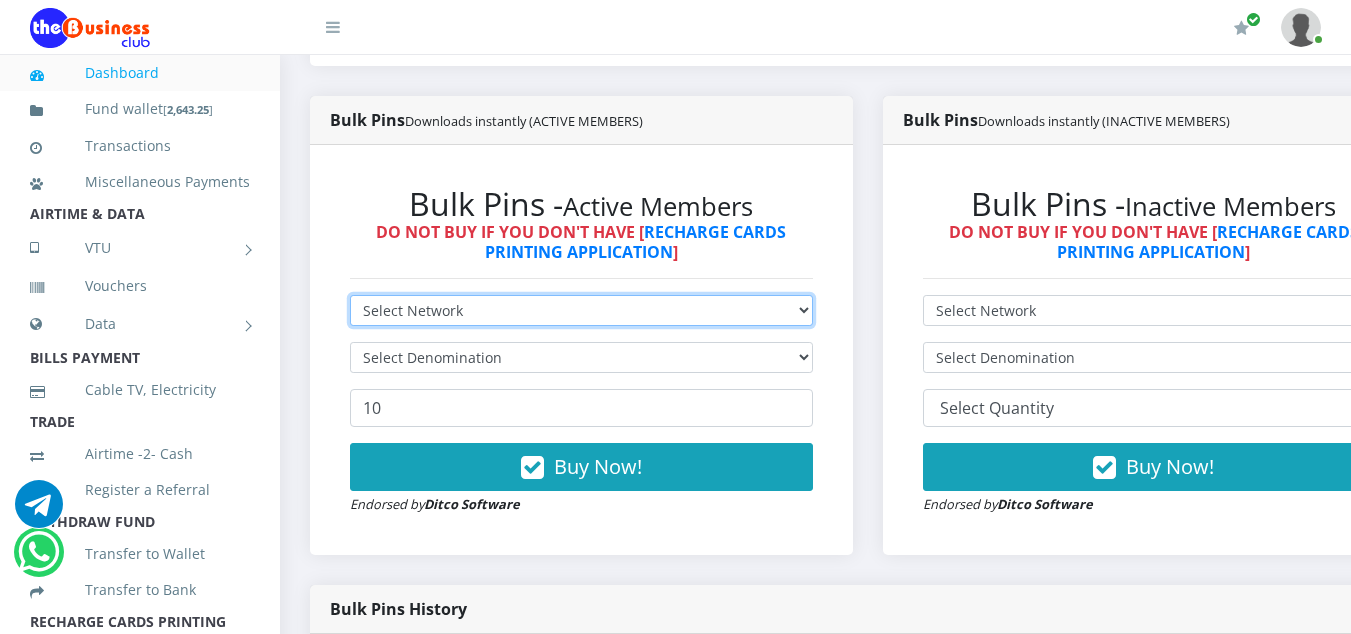
click at [429, 322] on select "Select Network MTN Globacom 9Mobile Airtel" at bounding box center [581, 310] width 463 height 31
select select "Airtel"
click at [350, 298] on select "Select Network MTN Globacom 9Mobile Airtel" at bounding box center [581, 310] width 463 height 31
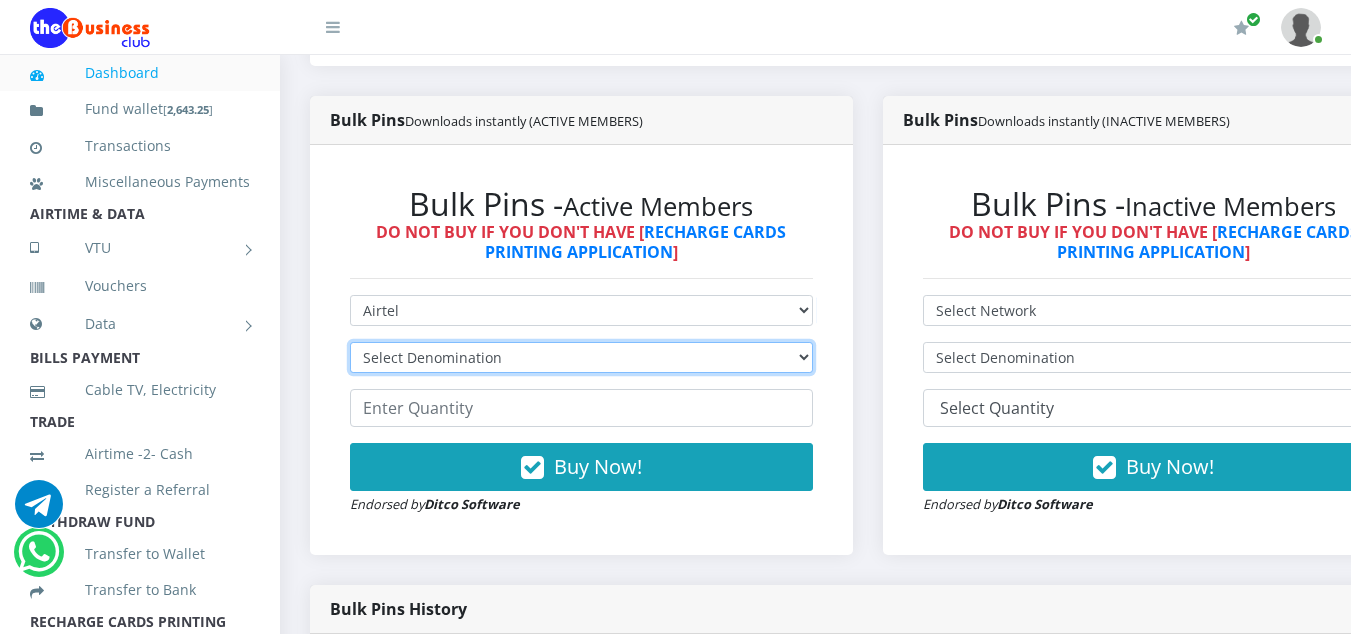
click at [431, 360] on select "Select Denomination Airtel NGN100 - ₦96.38 Airtel NGN200 - ₦192.76 Airtel NGN50…" at bounding box center [581, 357] width 463 height 31
select select "192.76-200"
click at [350, 345] on select "Select Denomination Airtel NGN100 - ₦96.38 Airtel NGN200 - ₦192.76 Airtel NGN50…" at bounding box center [581, 357] width 463 height 31
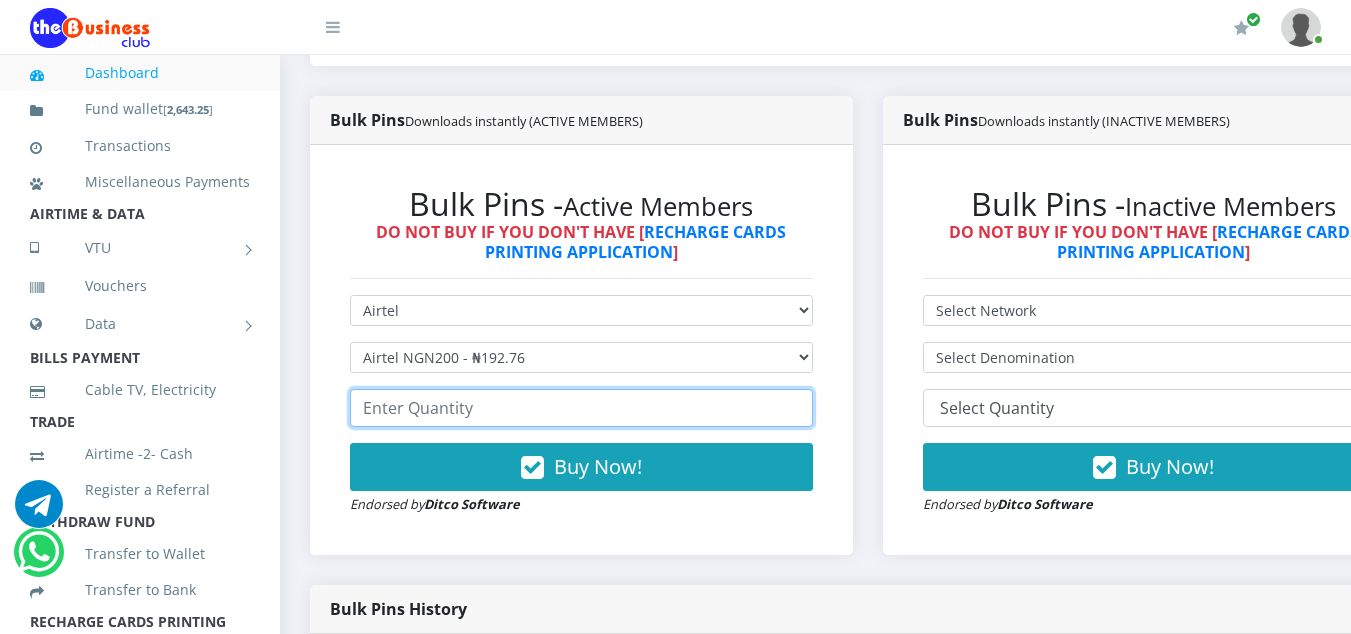
click at [470, 410] on input "number" at bounding box center [581, 408] width 463 height 38
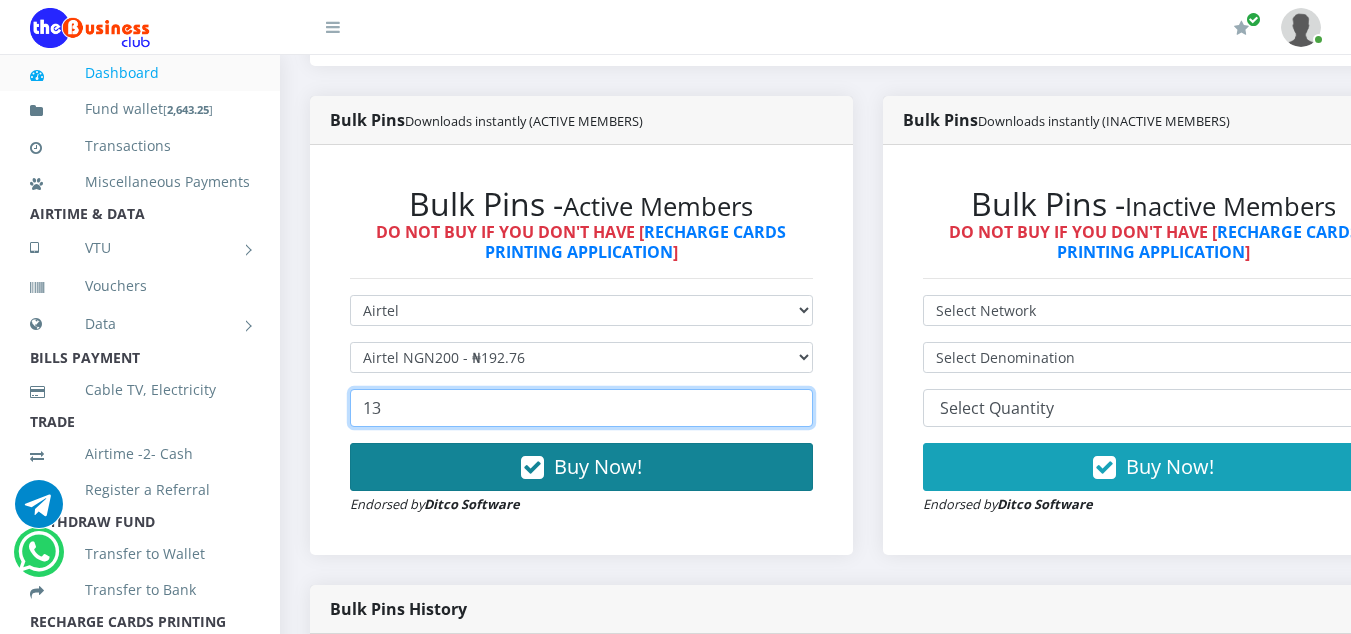
type input "13"
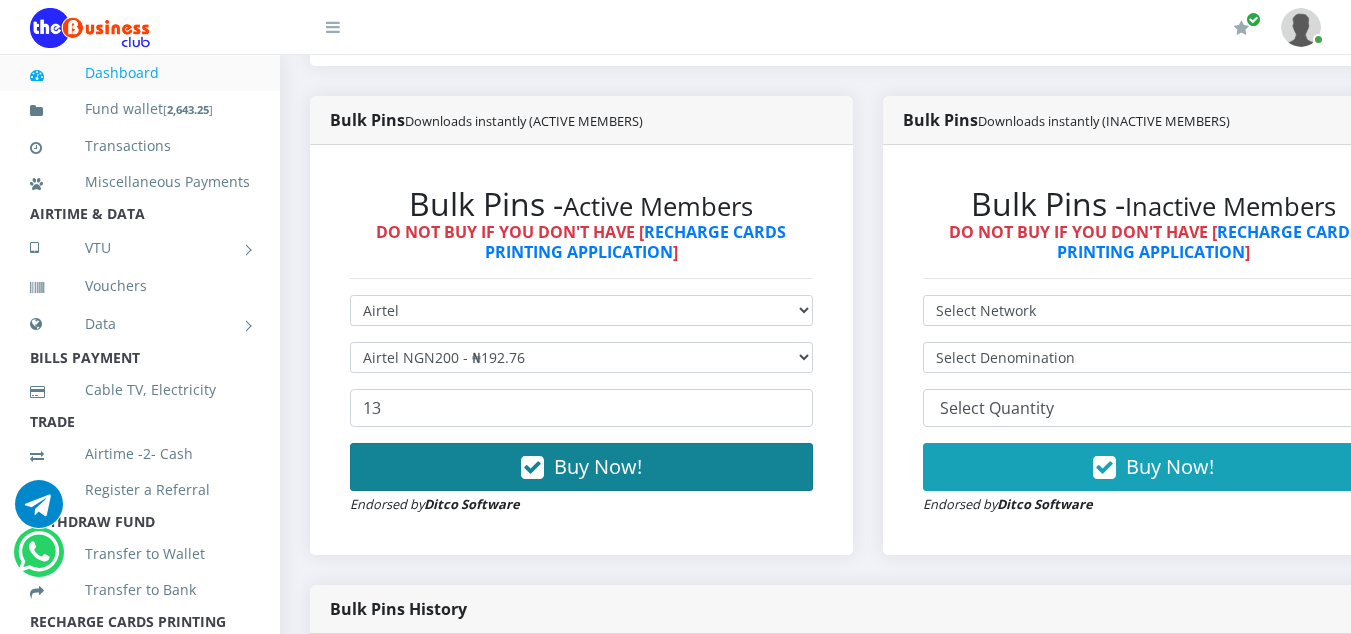
drag, startPoint x: 561, startPoint y: 474, endPoint x: 563, endPoint y: 464, distance: 10.2
click at [561, 473] on span "Buy Now!" at bounding box center [598, 466] width 88 height 27
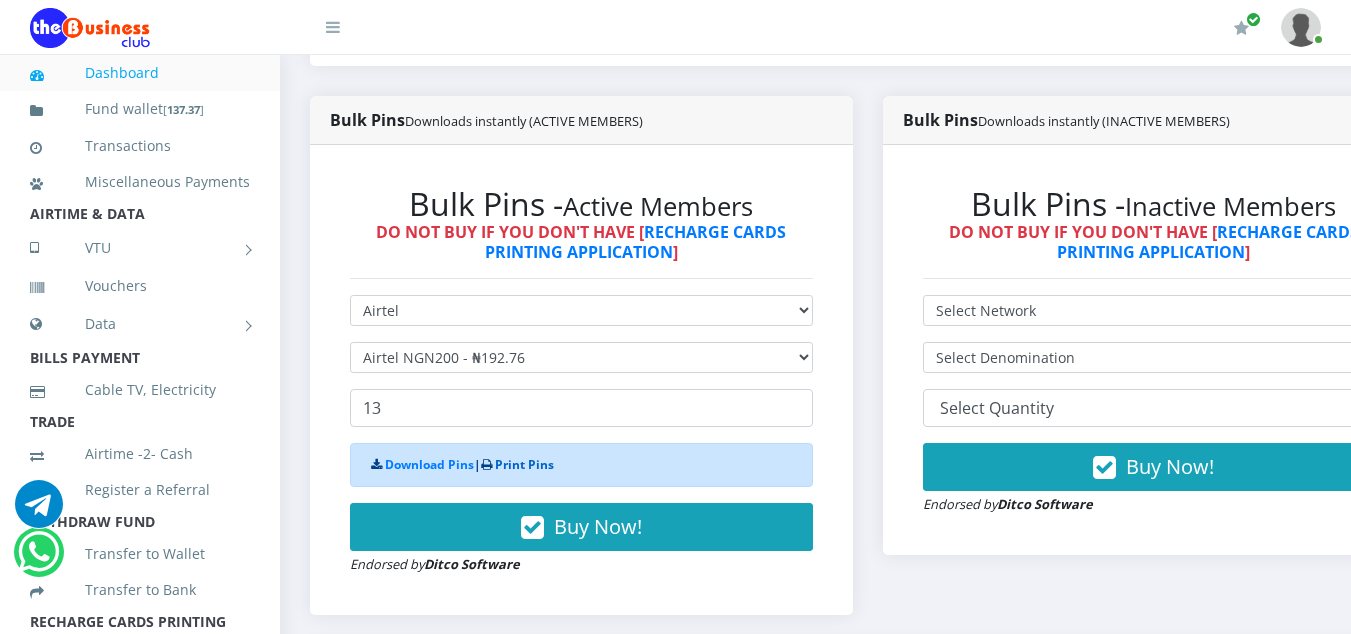
click at [534, 465] on link "Print Pins" at bounding box center [524, 464] width 59 height 17
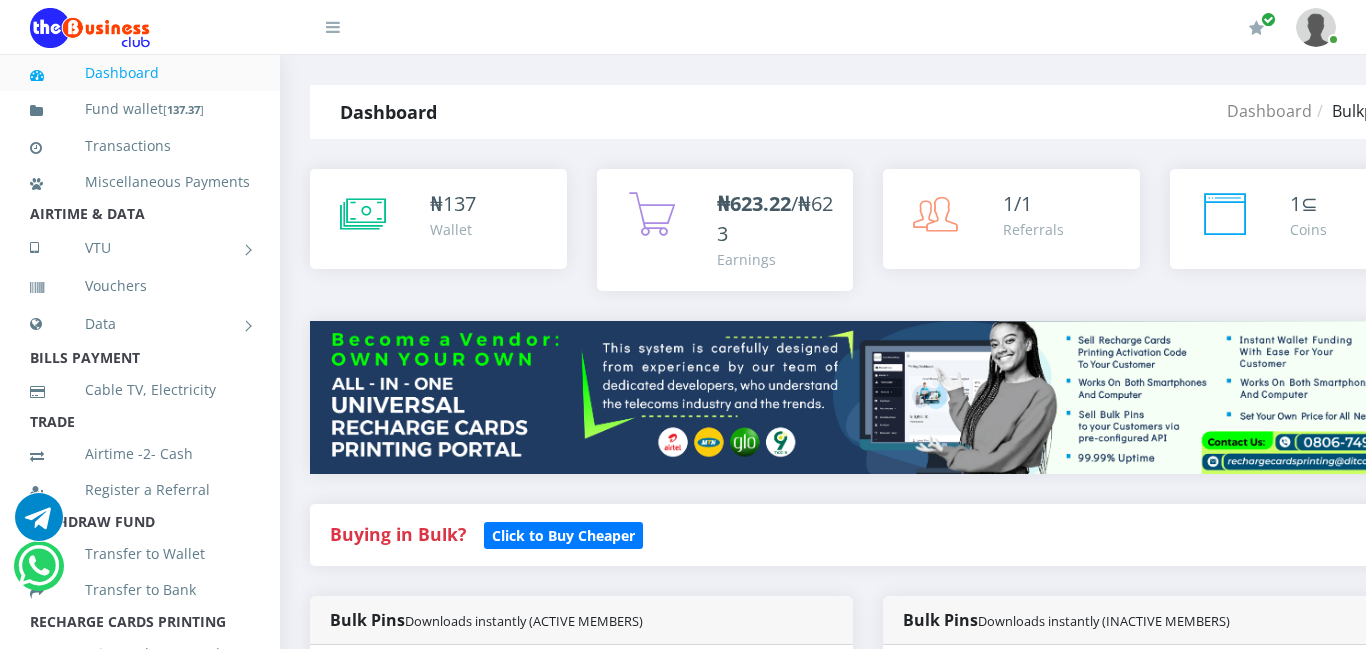
select select "Airtel"
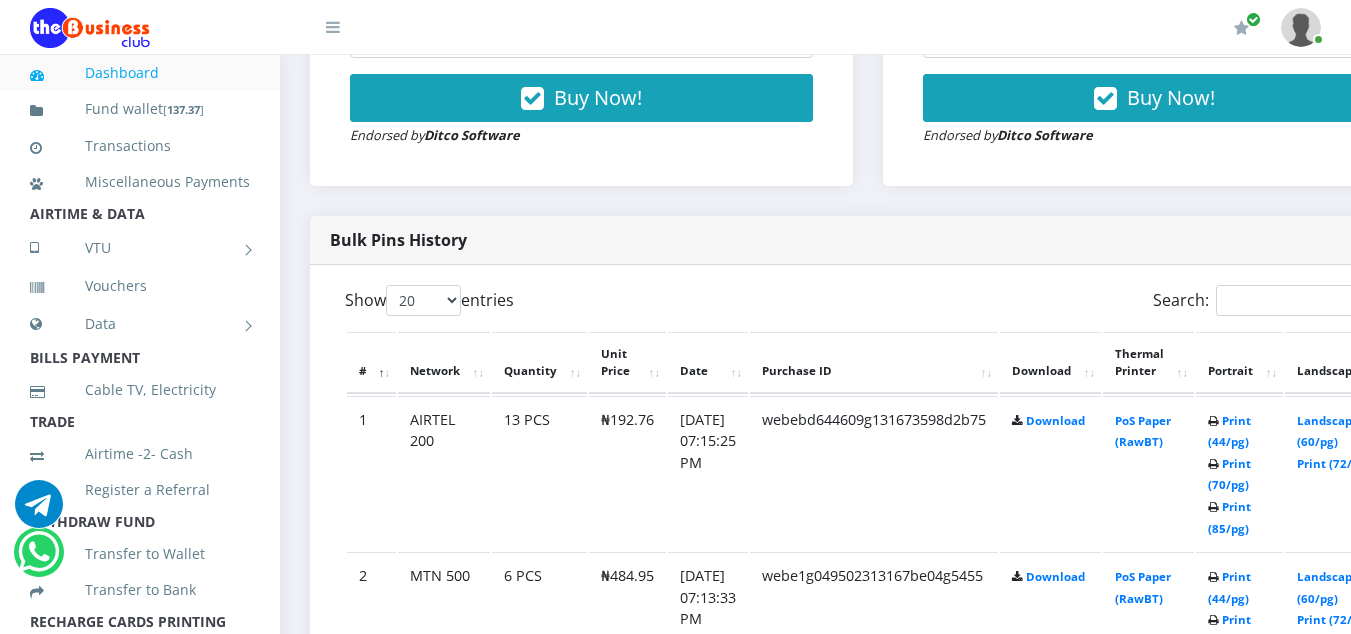
scroll to position [900, 0]
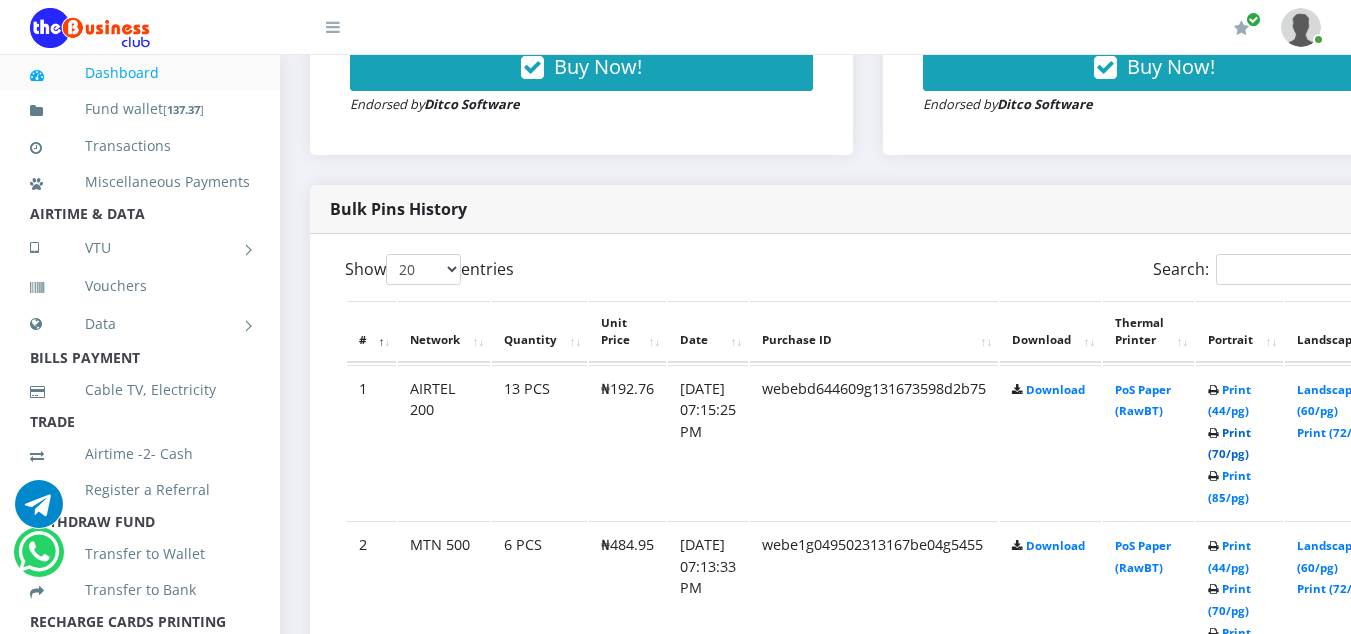
click at [1251, 451] on link "Print (70/pg)" at bounding box center [1229, 443] width 43 height 37
